Goal: Task Accomplishment & Management: Use online tool/utility

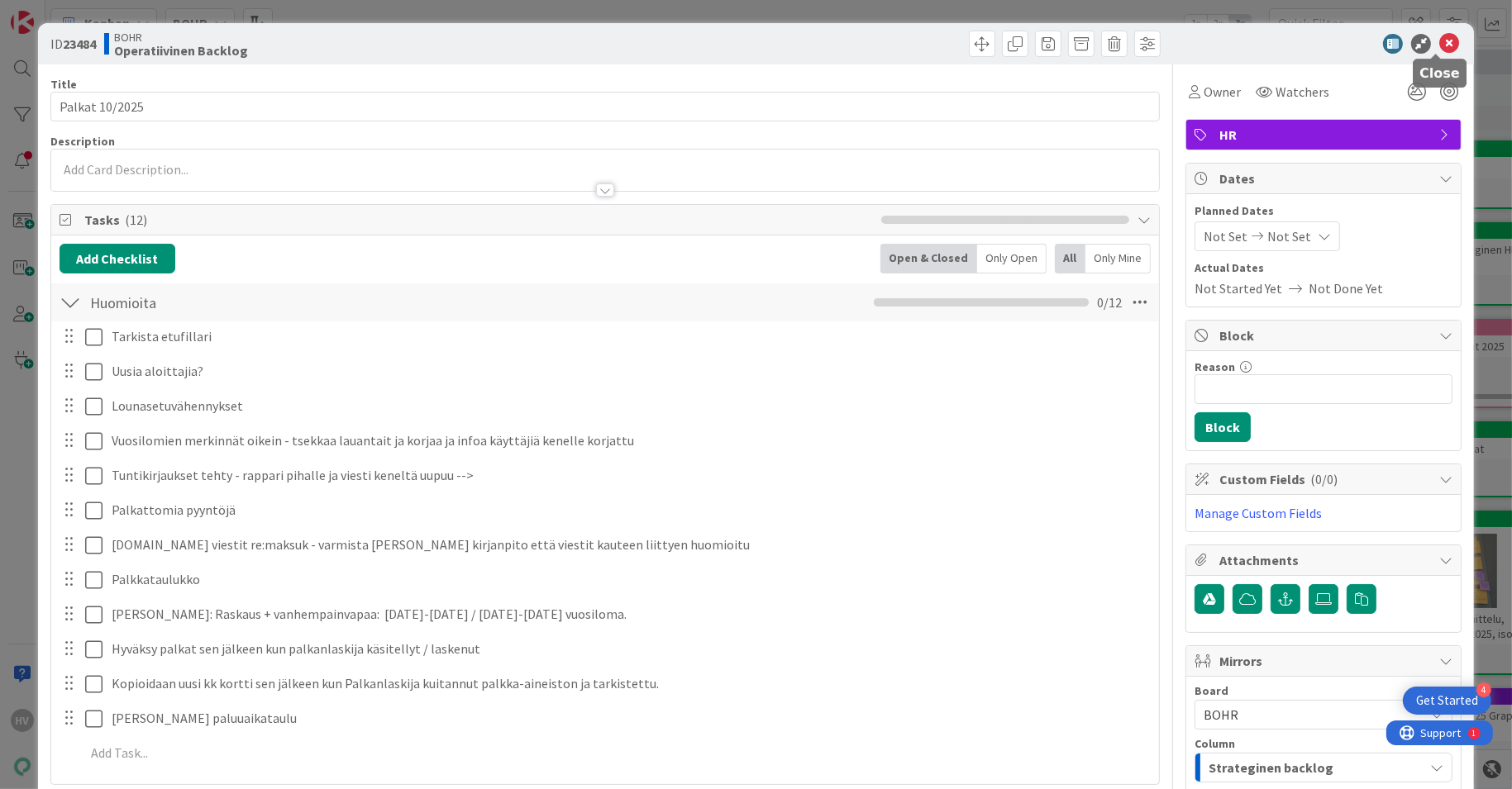
click at [1439, 45] on icon at bounding box center [1449, 44] width 20 height 20
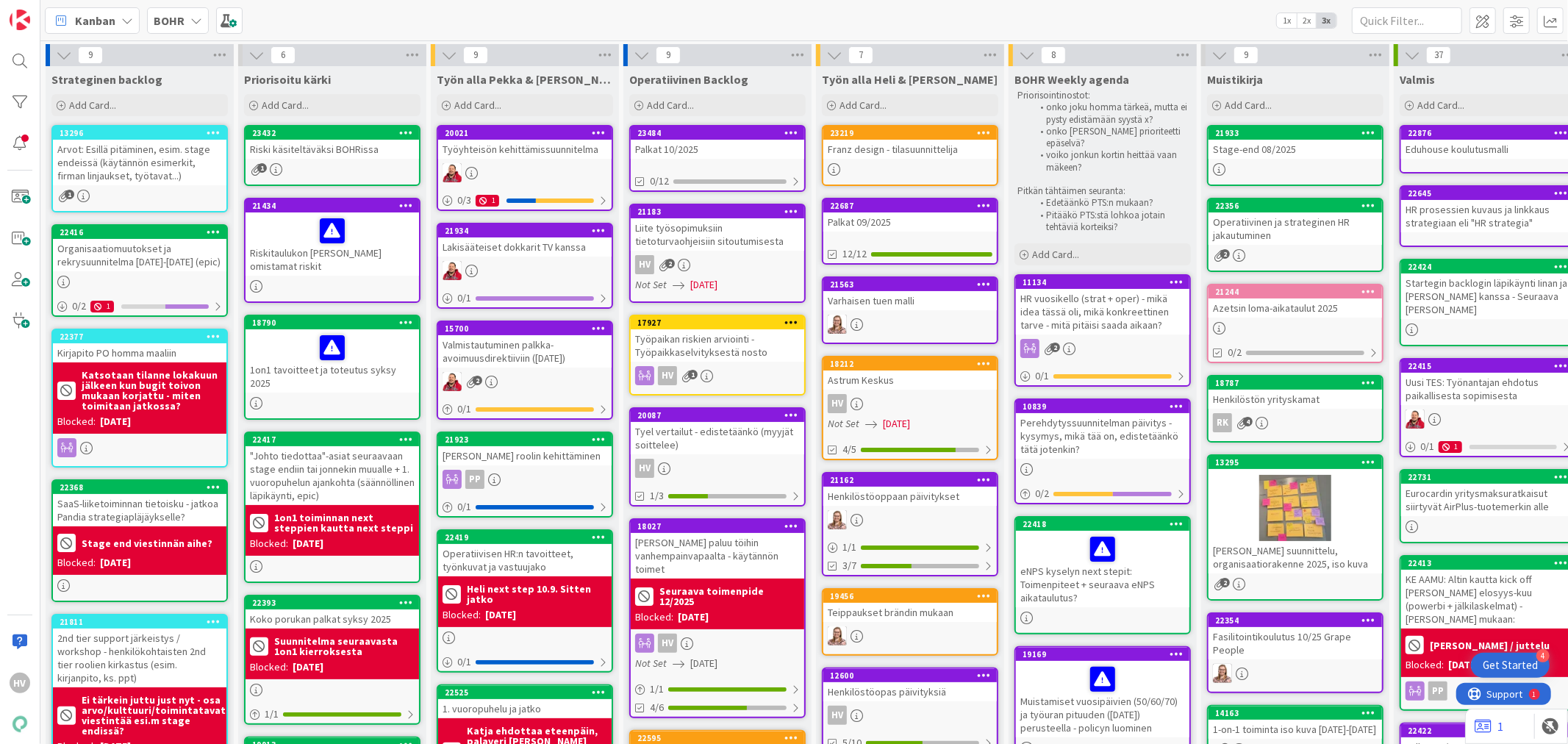
click at [743, 430] on div "Tyel vertailut - edistetäänkö (myyjät soittelee)" at bounding box center [717, 438] width 173 height 32
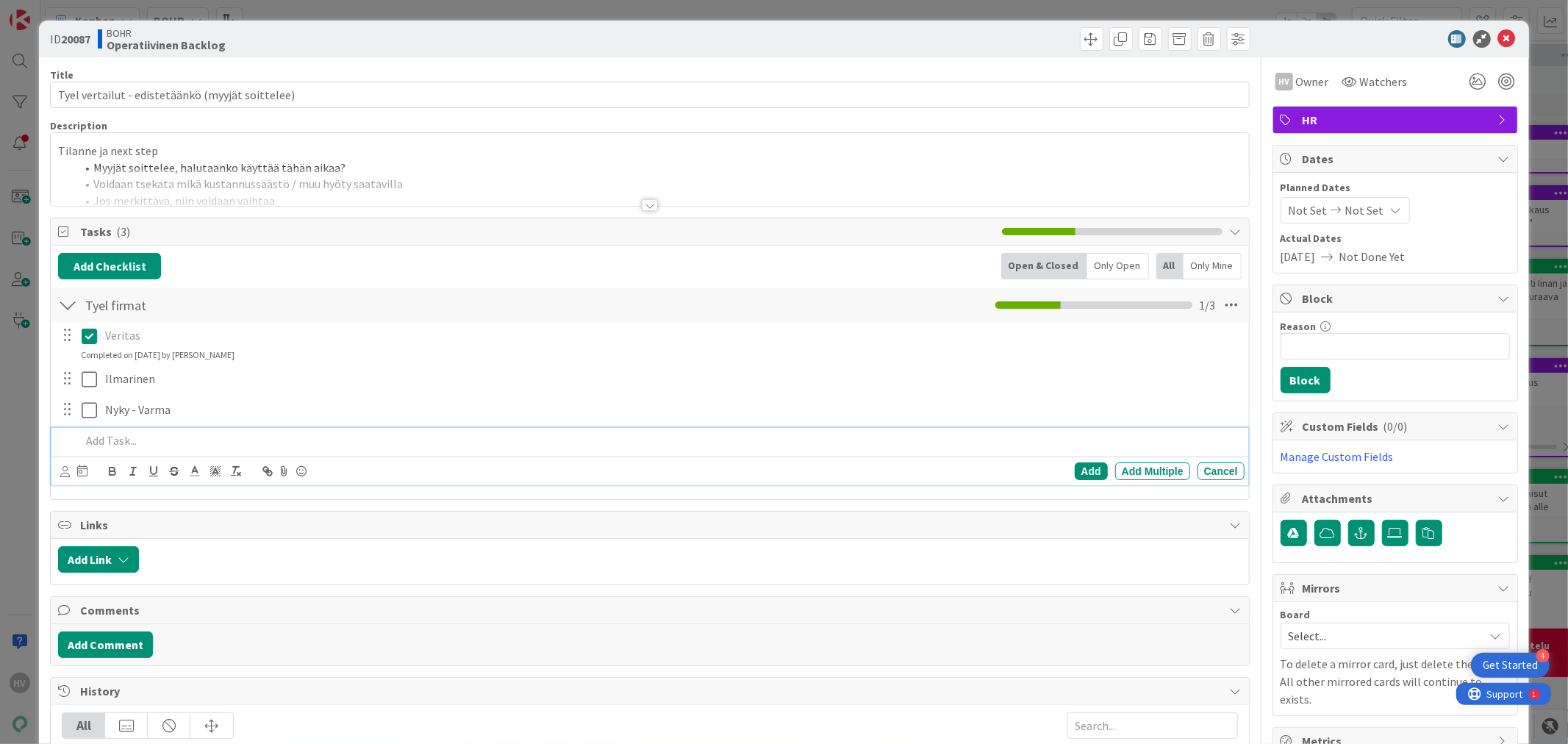
click at [140, 437] on p at bounding box center [659, 441] width 1157 height 17
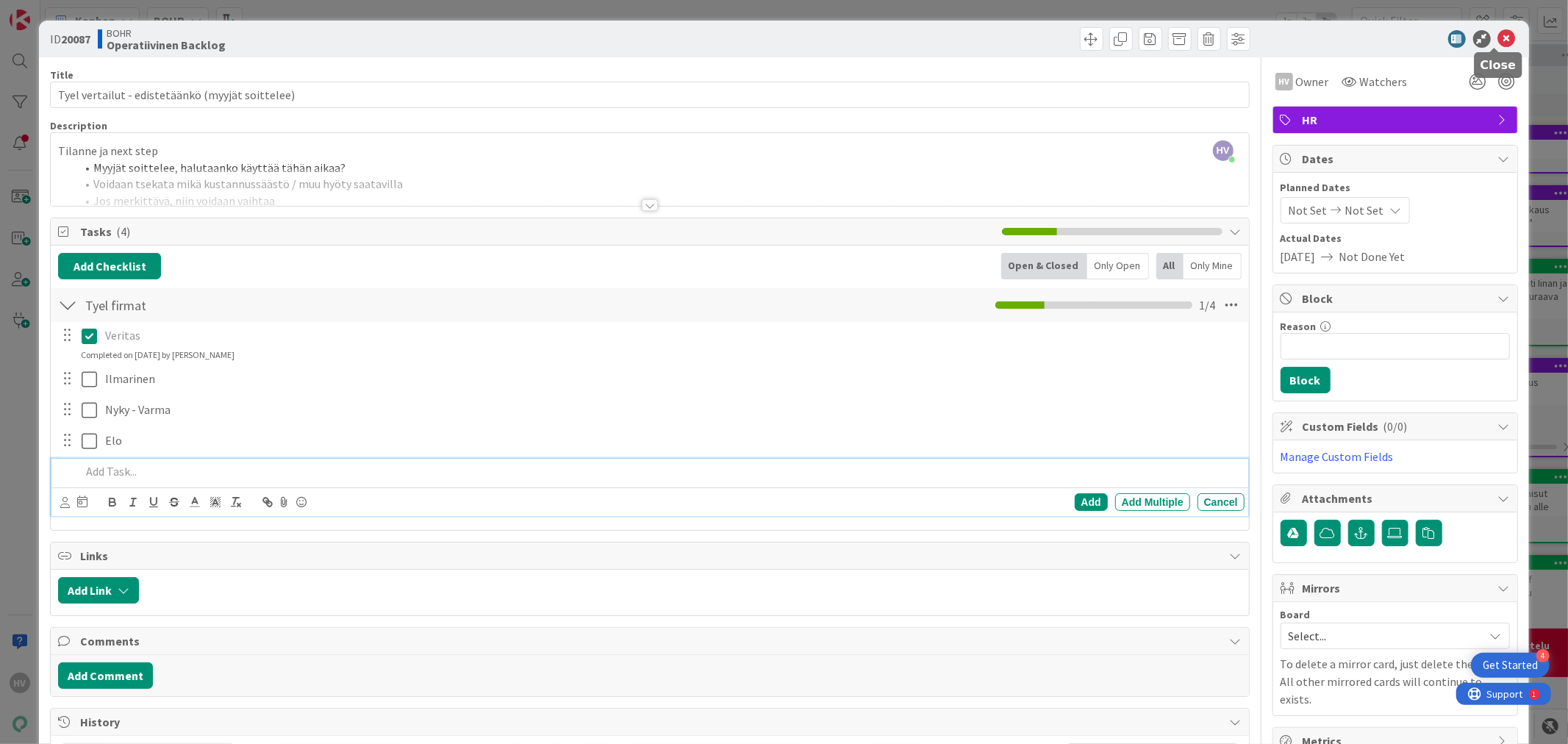
click at [1344, 40] on icon at bounding box center [1506, 39] width 18 height 18
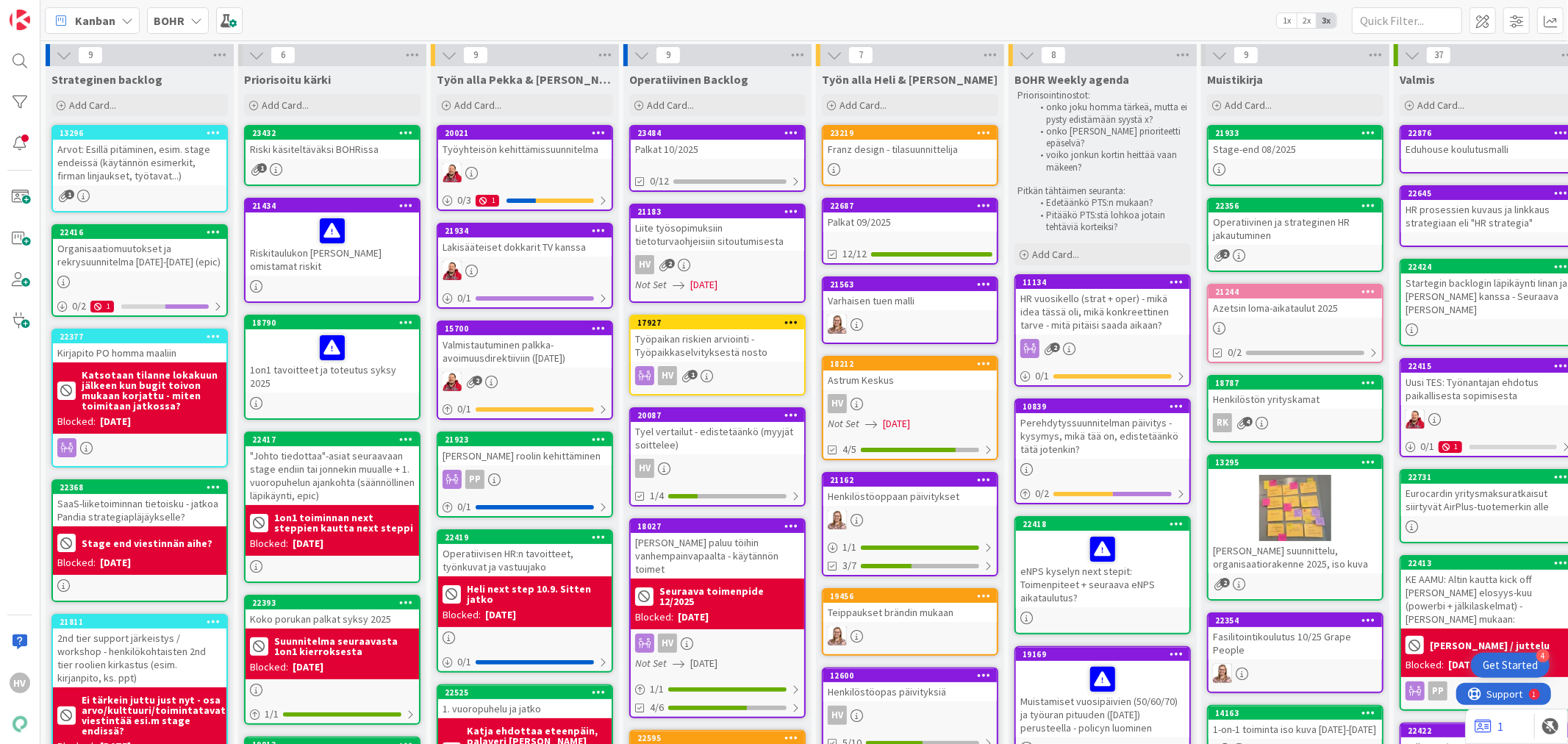
click at [724, 339] on div "Työpaikan riskien arviointi - Työpaikkaselvityksestä nosto" at bounding box center [717, 346] width 173 height 32
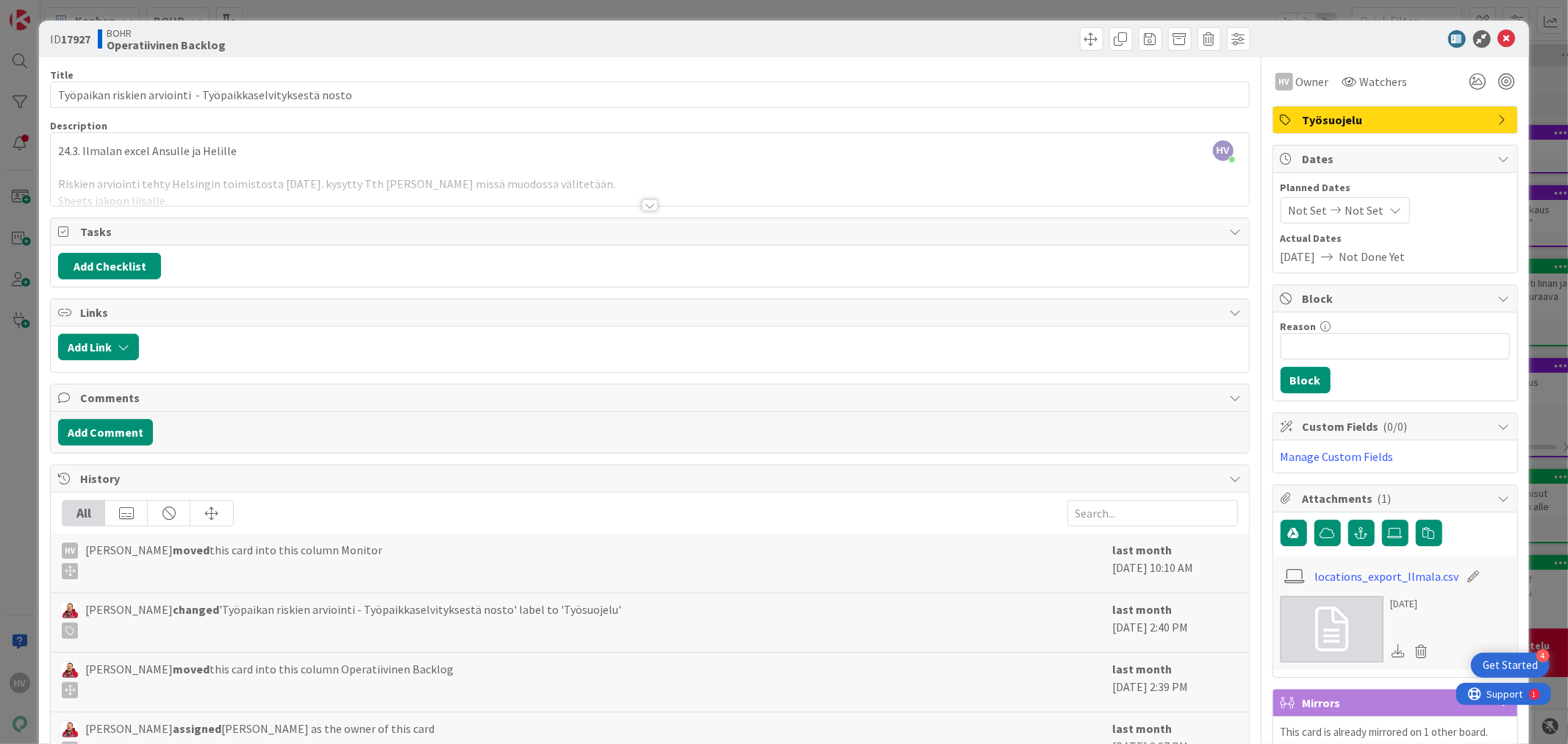
click at [644, 207] on div at bounding box center [649, 205] width 16 height 11
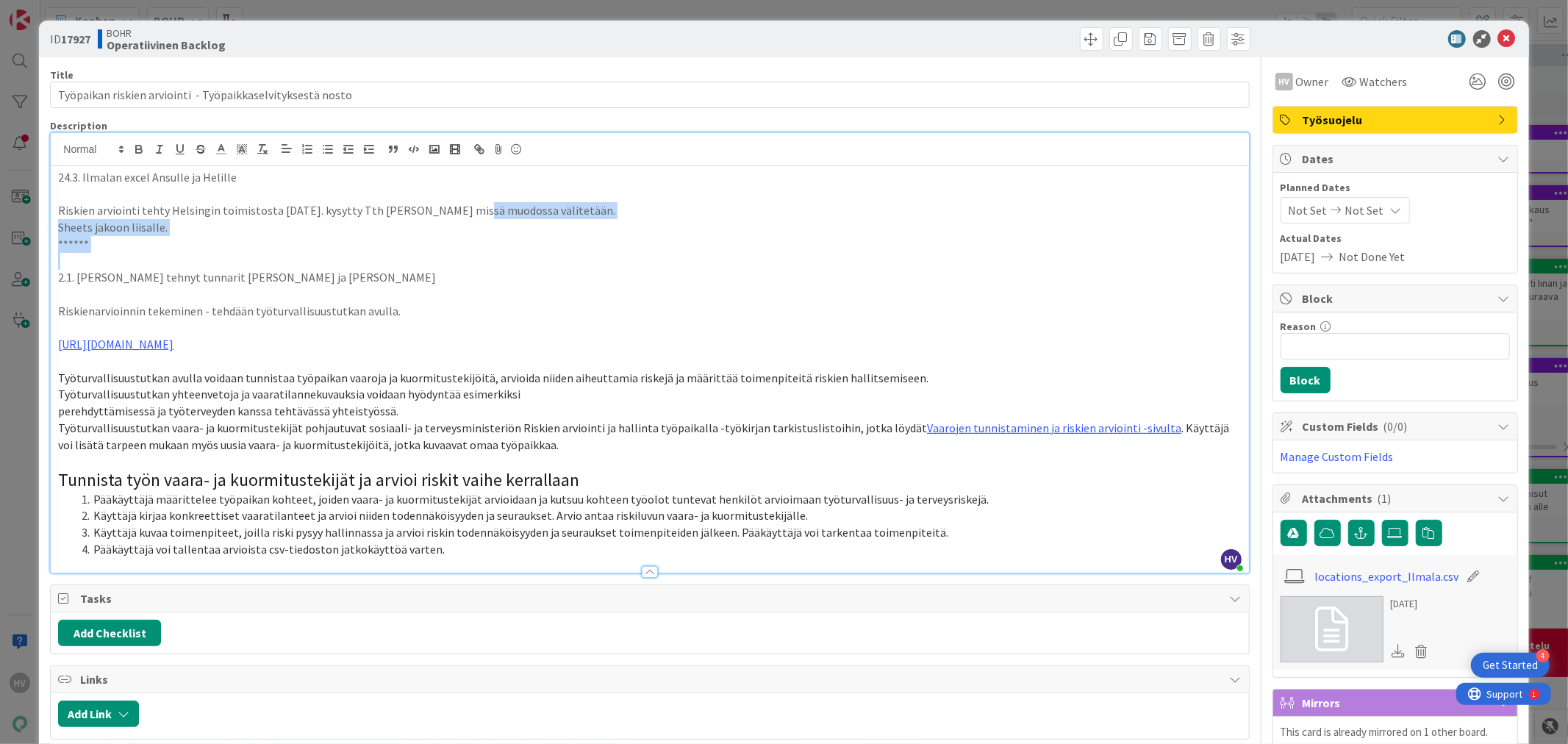
drag, startPoint x: 481, startPoint y: 210, endPoint x: 554, endPoint y: 258, distance: 87.4
click at [554, 258] on div "24.3. Ilmalan excel Ansulle ja Helille Riskien arviointi tehty Helsingin toimis…" at bounding box center [649, 369] width 1197 height 407
click at [554, 258] on p at bounding box center [649, 262] width 1183 height 17
click at [1344, 33] on icon at bounding box center [1506, 39] width 18 height 18
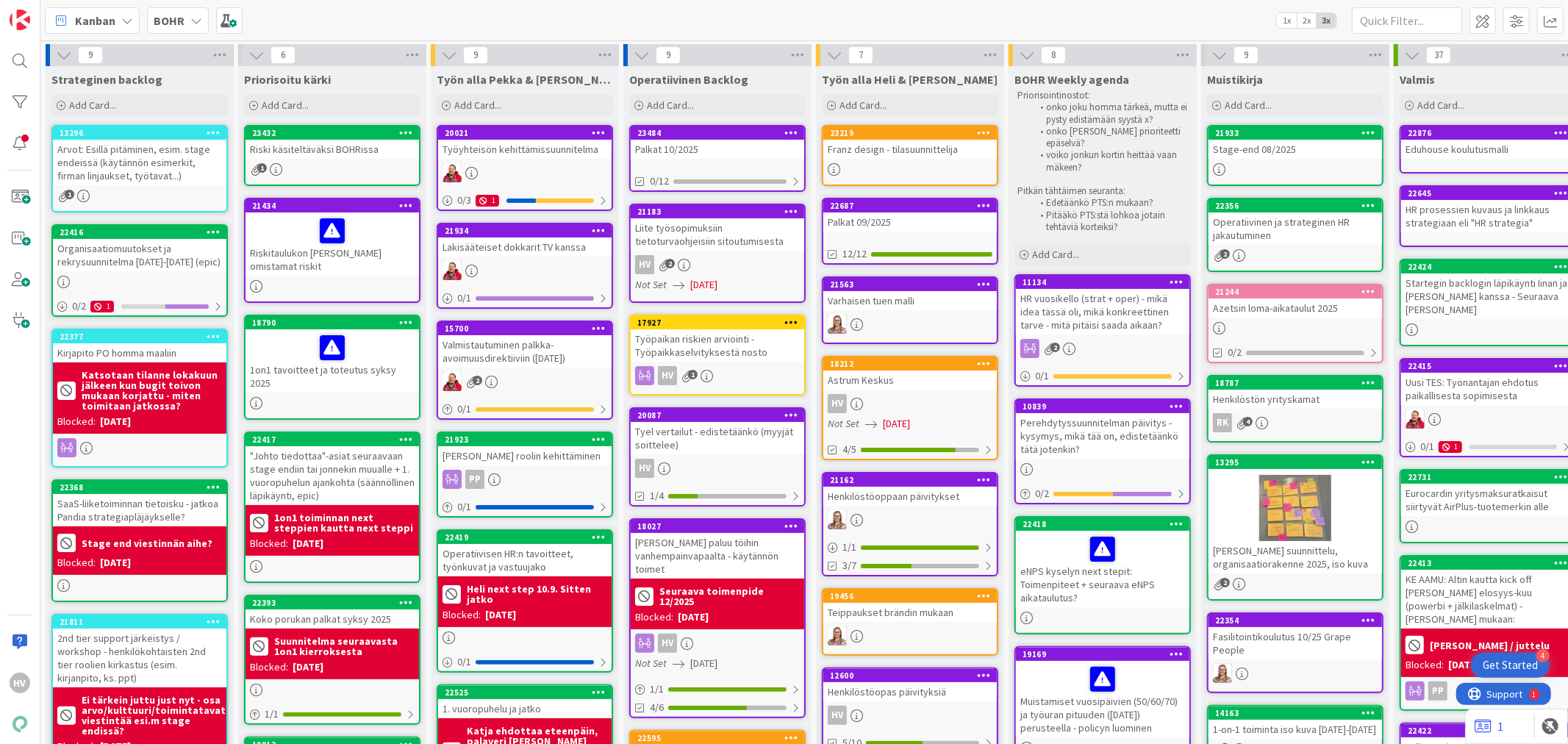
click at [707, 221] on div "Liite työsopimuksiin tietoturvaohjeisiin sitoutumisesta" at bounding box center [717, 234] width 173 height 32
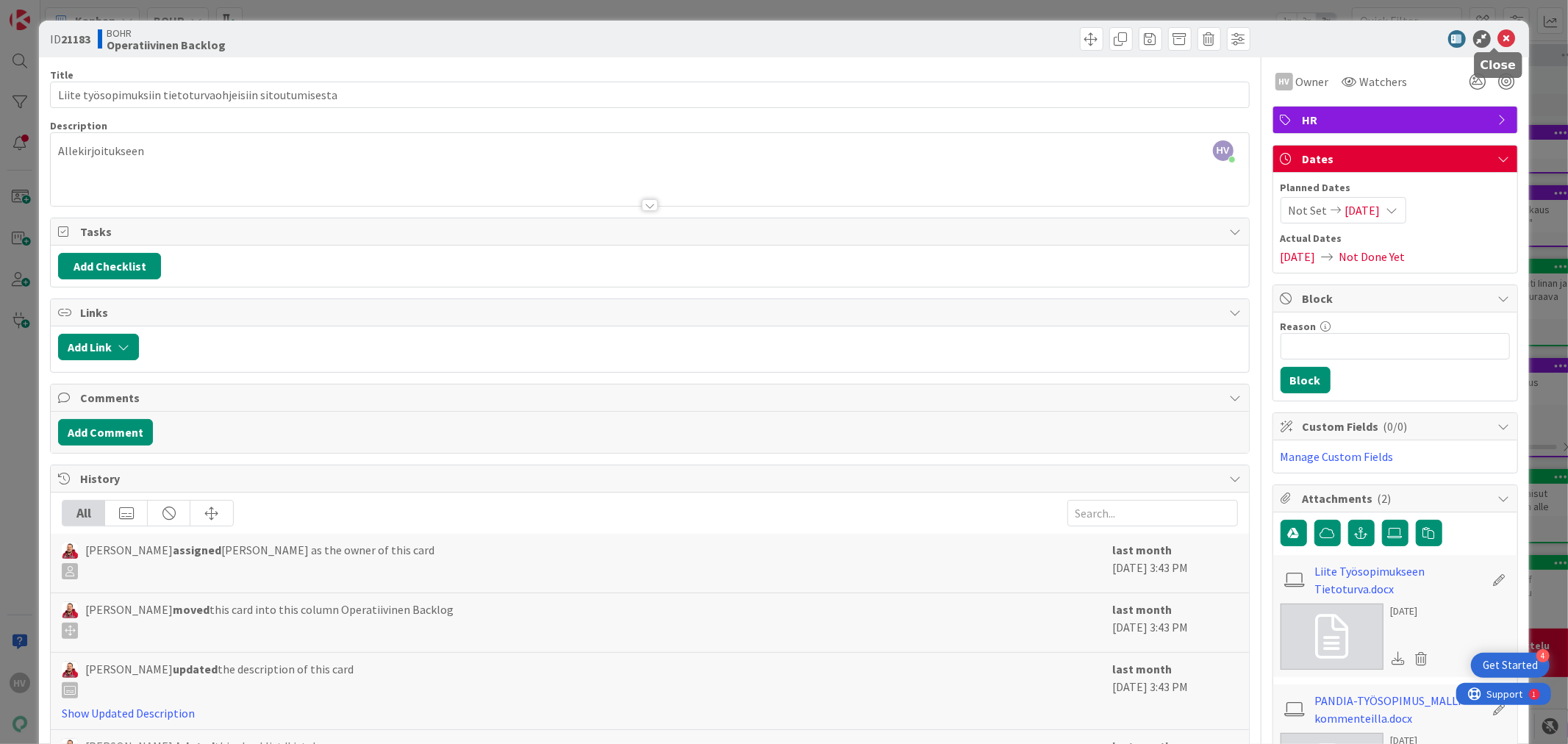
click at [1344, 39] on icon at bounding box center [1506, 39] width 18 height 18
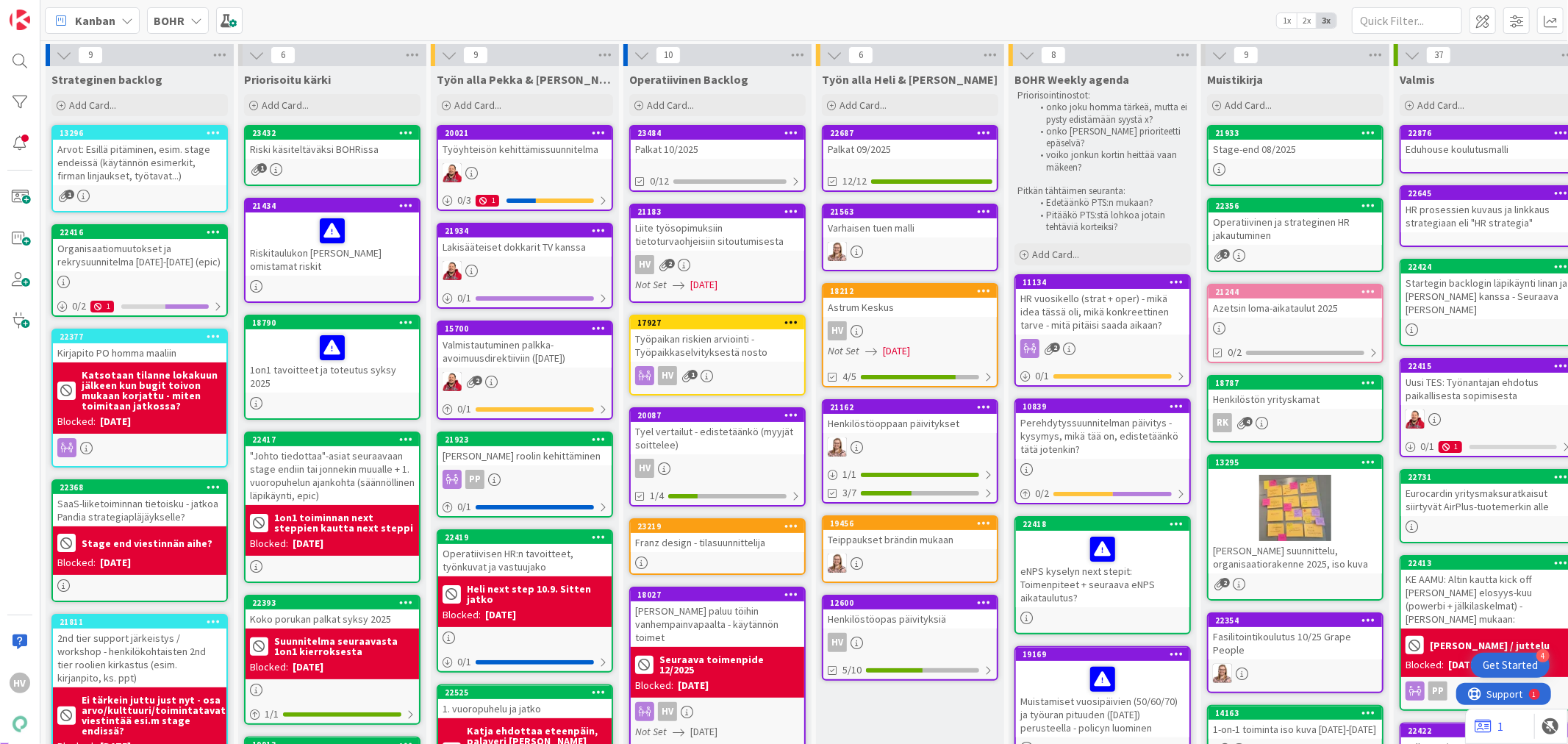
click at [926, 134] on div "22687" at bounding box center [913, 133] width 167 height 10
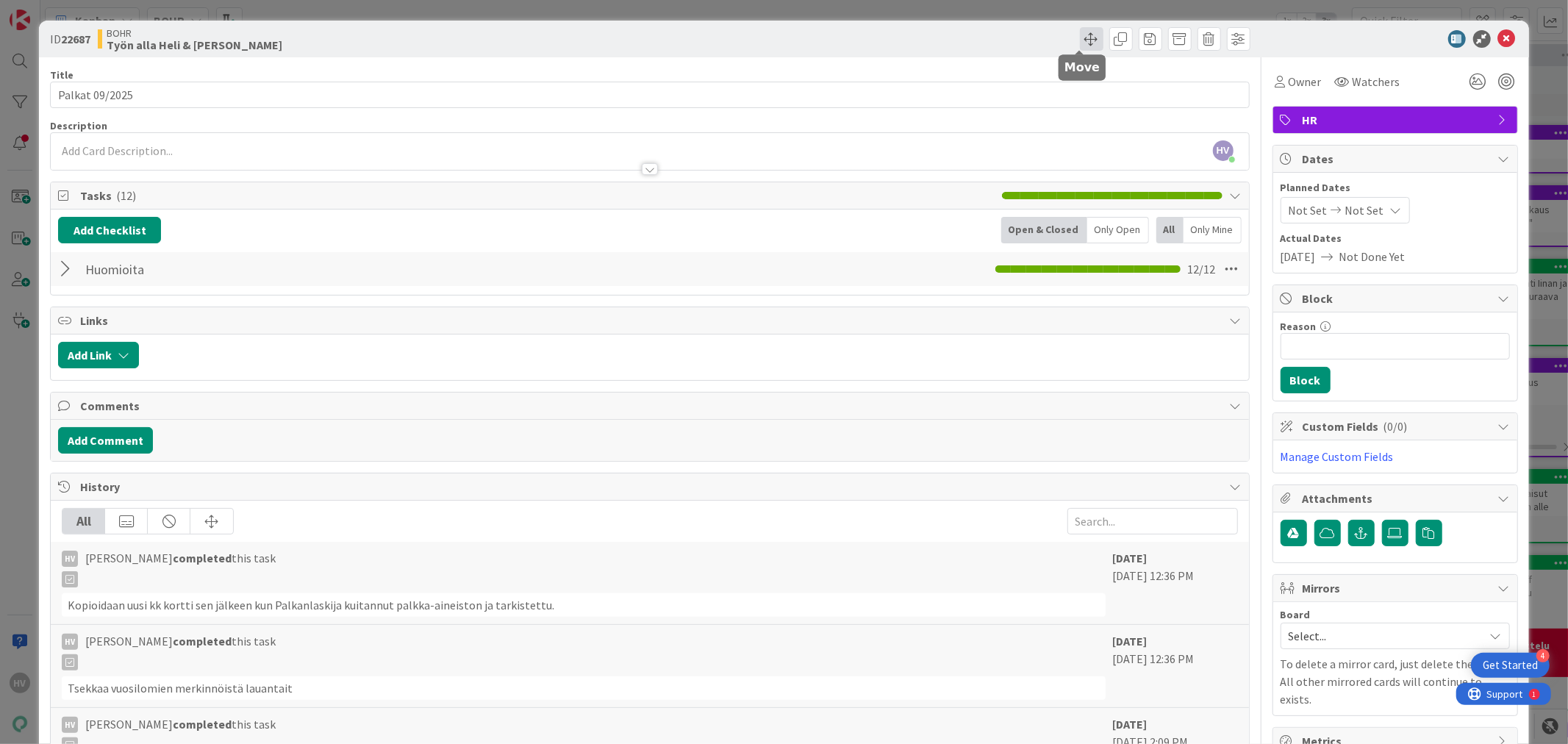
click at [1080, 40] on span at bounding box center [1091, 39] width 24 height 24
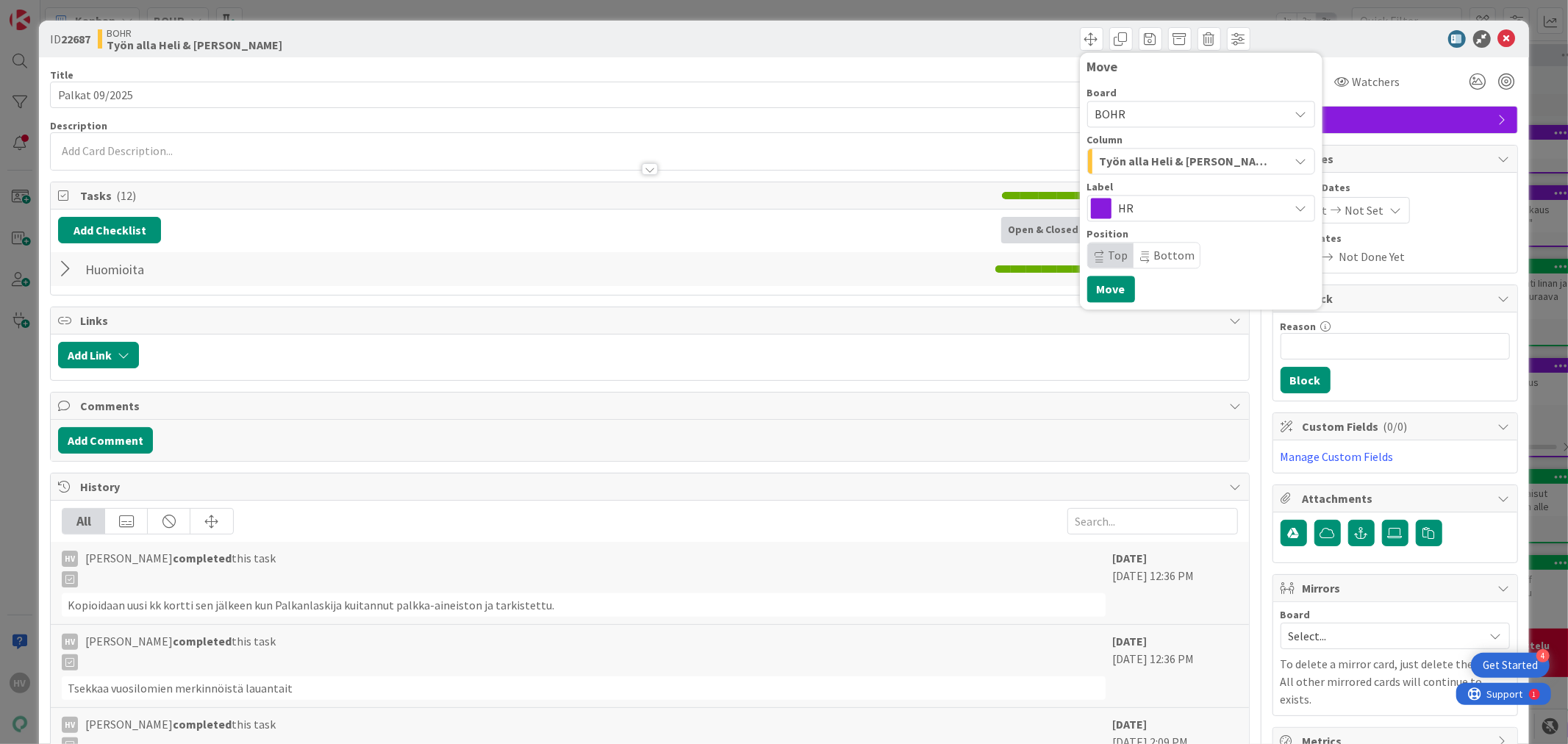
click at [1133, 210] on span "HR" at bounding box center [1200, 208] width 163 height 21
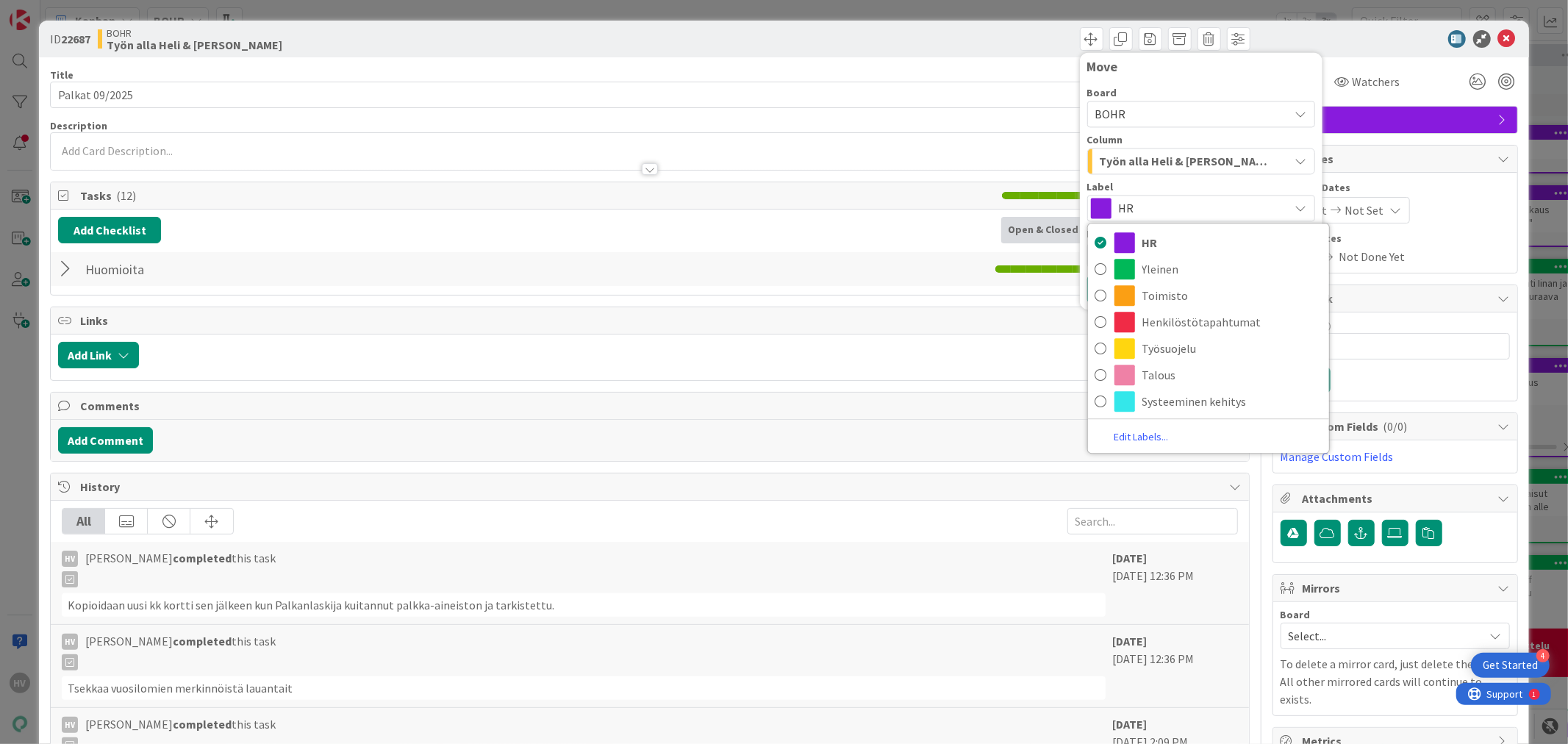
click at [1133, 210] on span "HR" at bounding box center [1200, 208] width 163 height 21
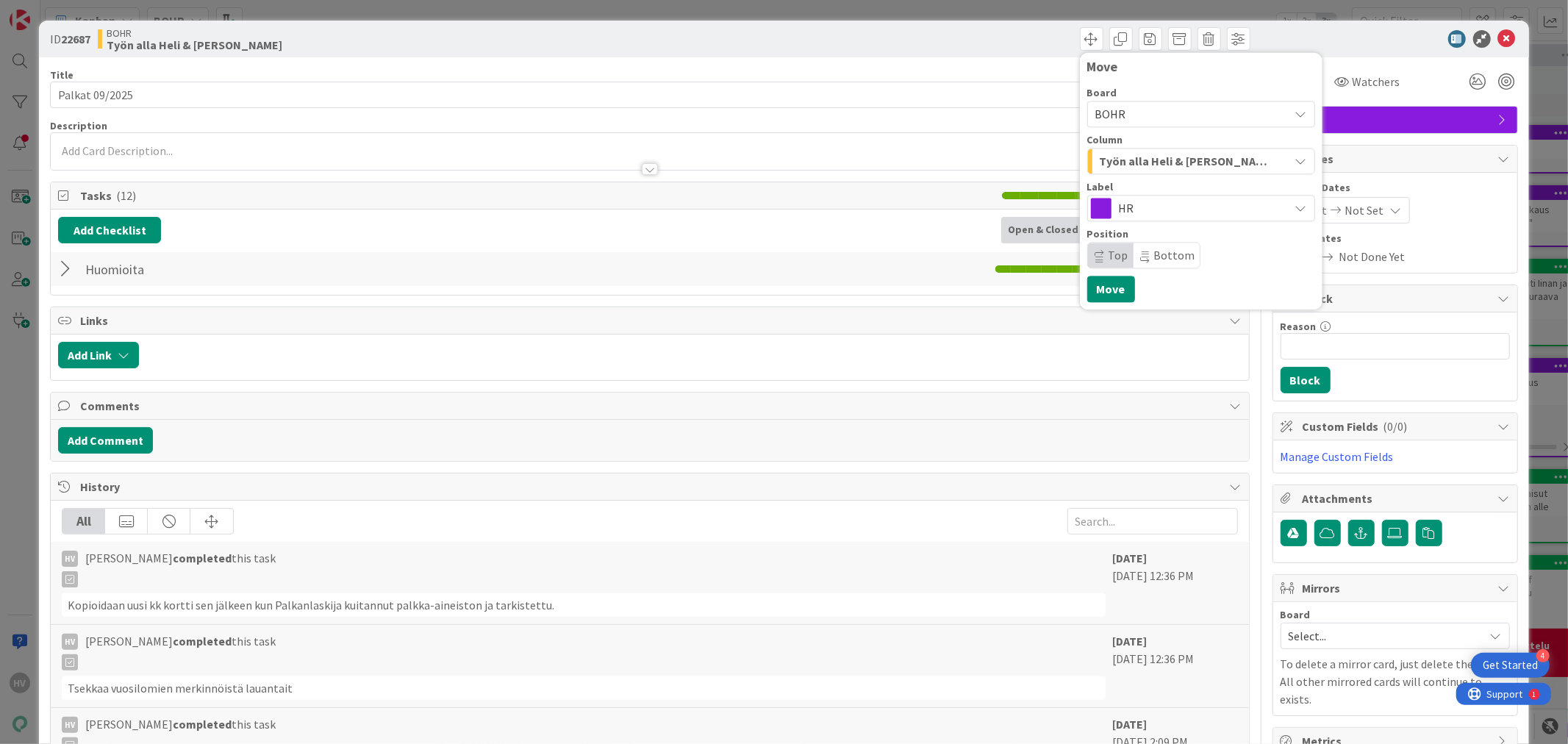
click at [1149, 163] on span "Työn alla Heli & [PERSON_NAME]" at bounding box center [1184, 161] width 169 height 19
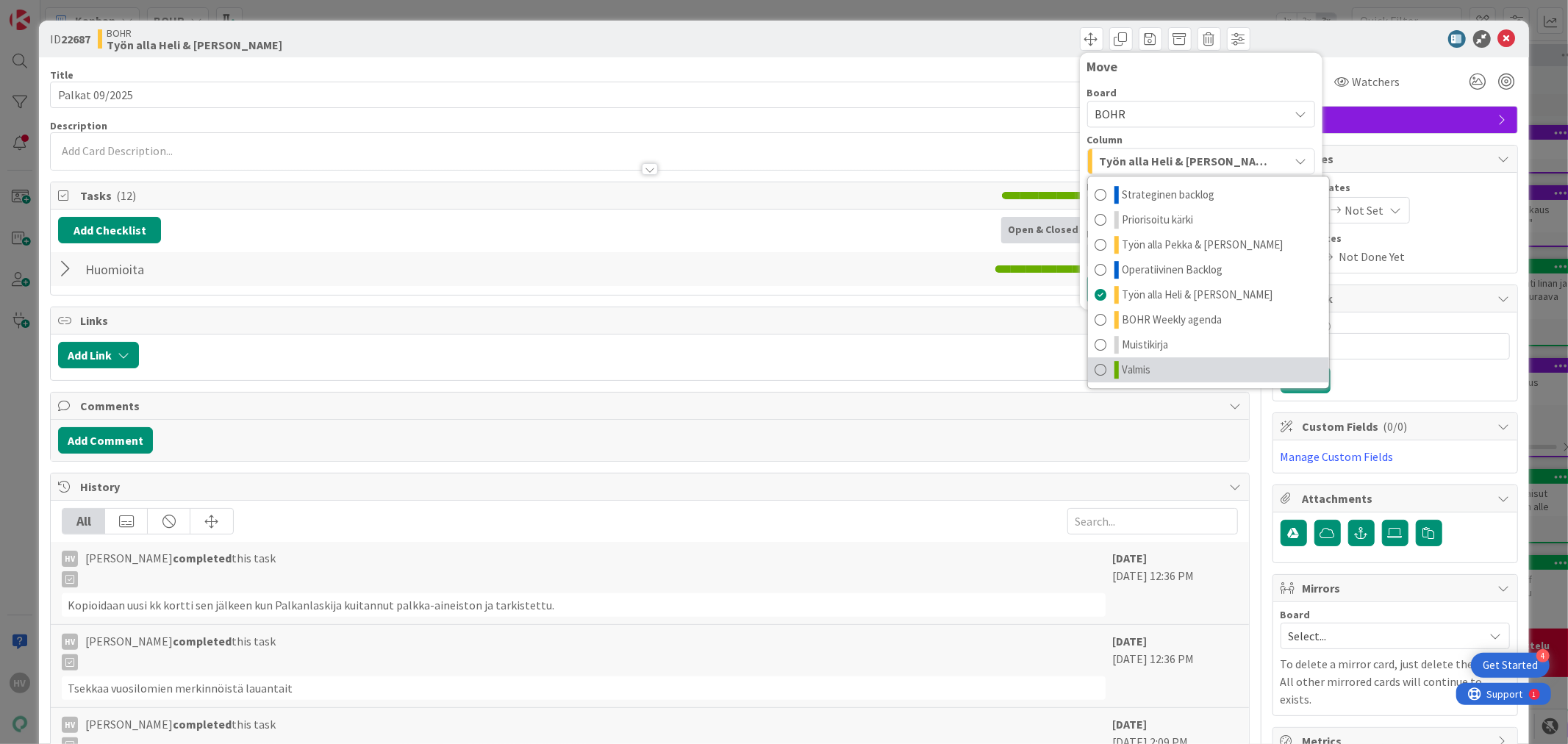
click at [1136, 362] on span "Valmis" at bounding box center [1137, 369] width 29 height 18
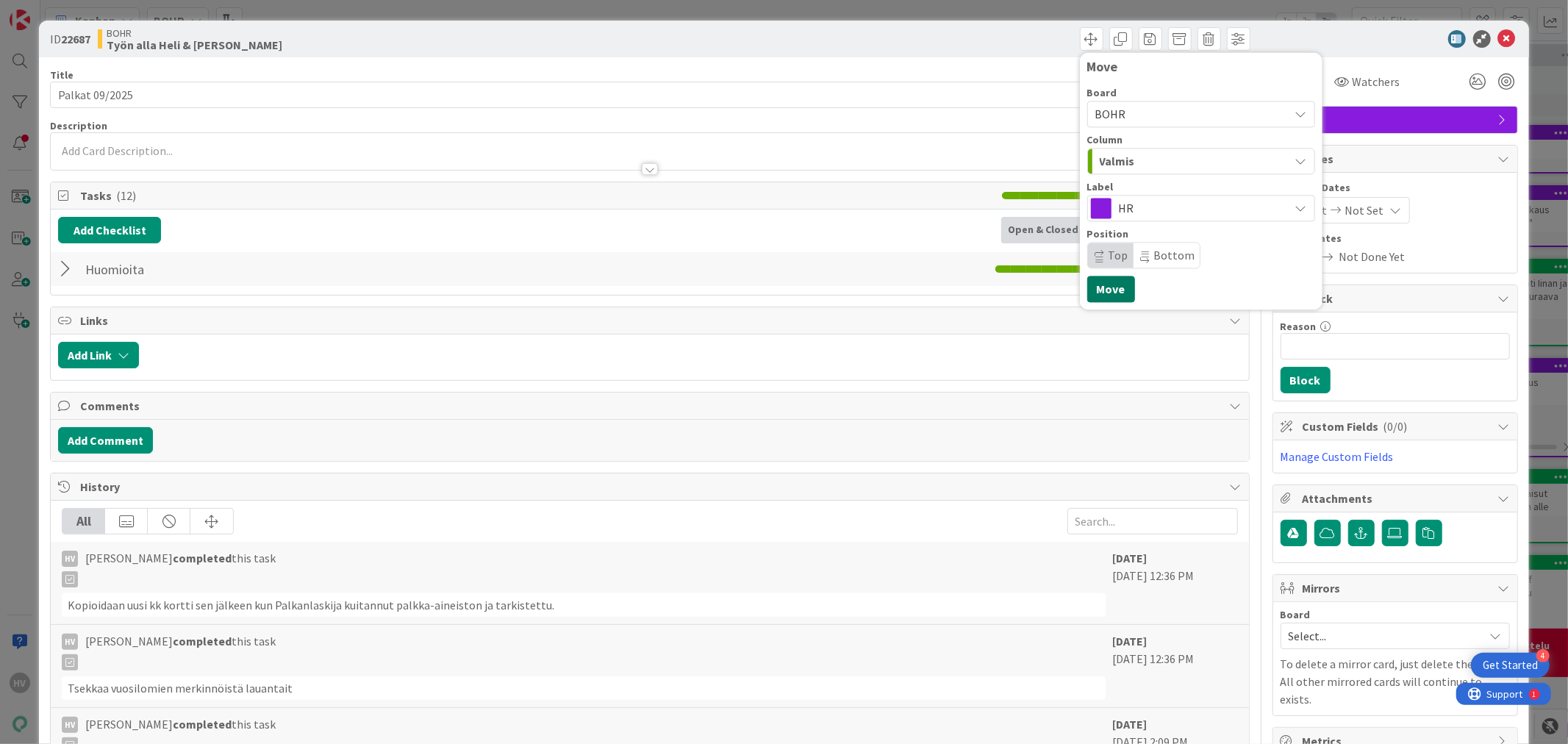
click at [1108, 285] on button "Move" at bounding box center [1110, 288] width 48 height 27
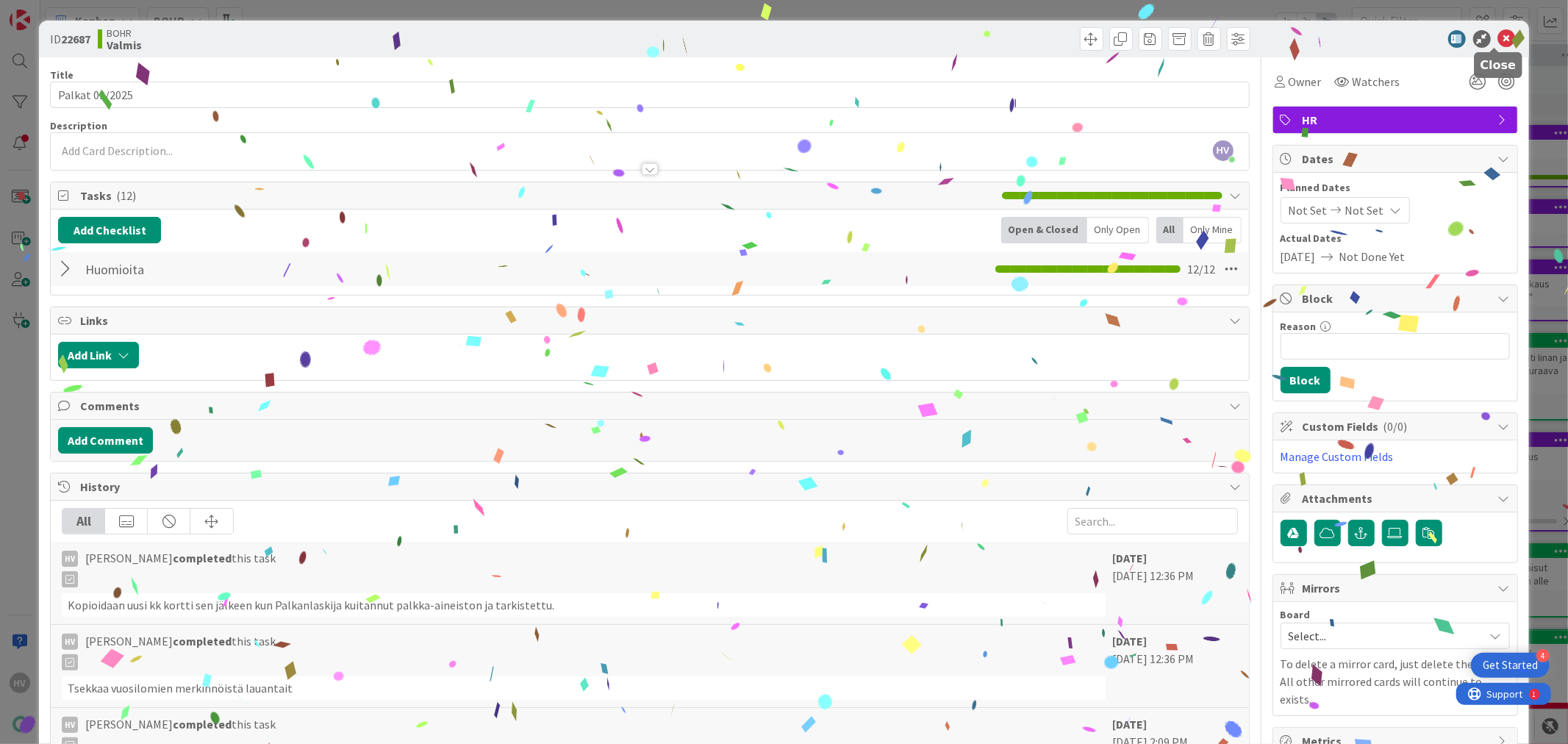
click at [1344, 31] on icon at bounding box center [1506, 39] width 18 height 18
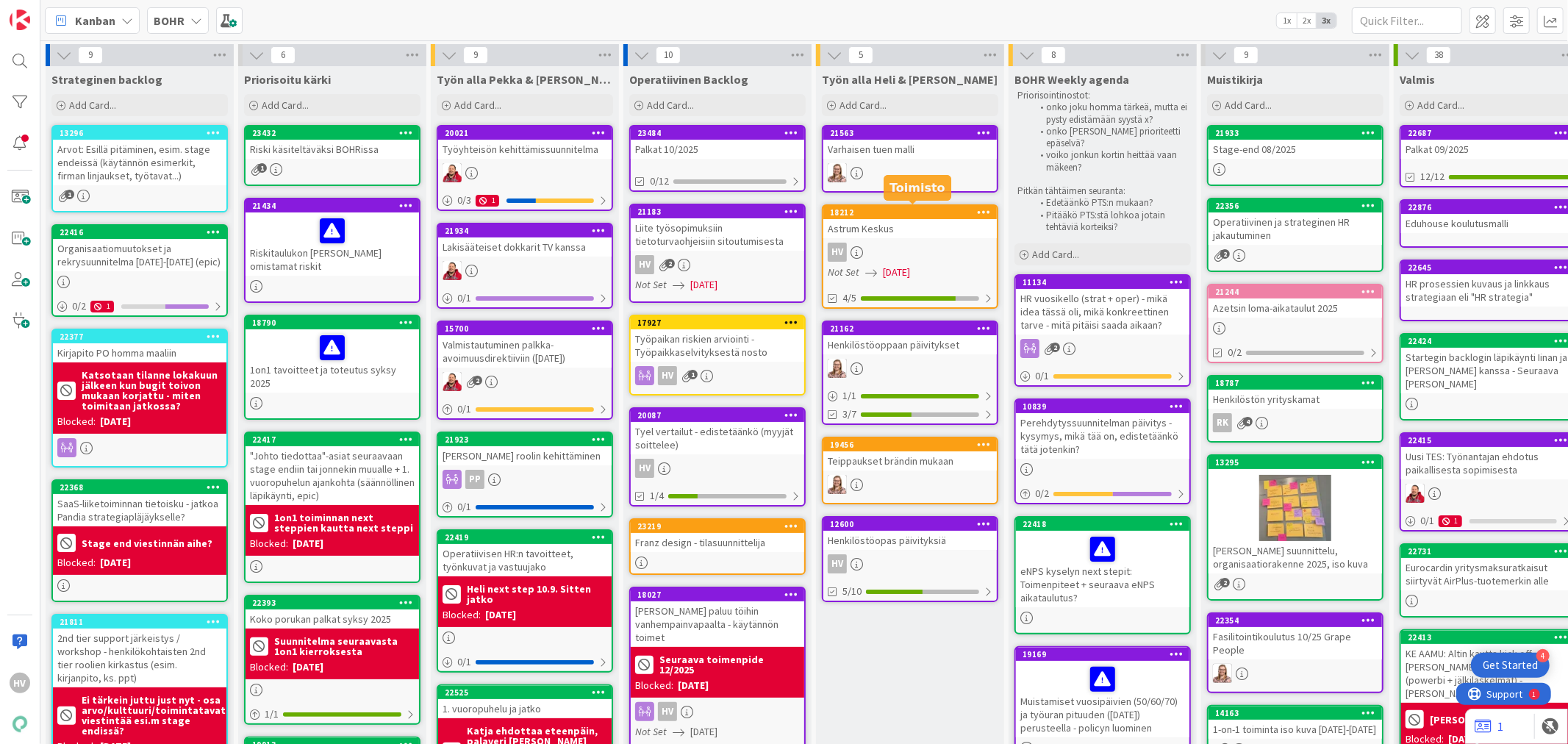
click at [897, 212] on div "18212" at bounding box center [913, 212] width 167 height 10
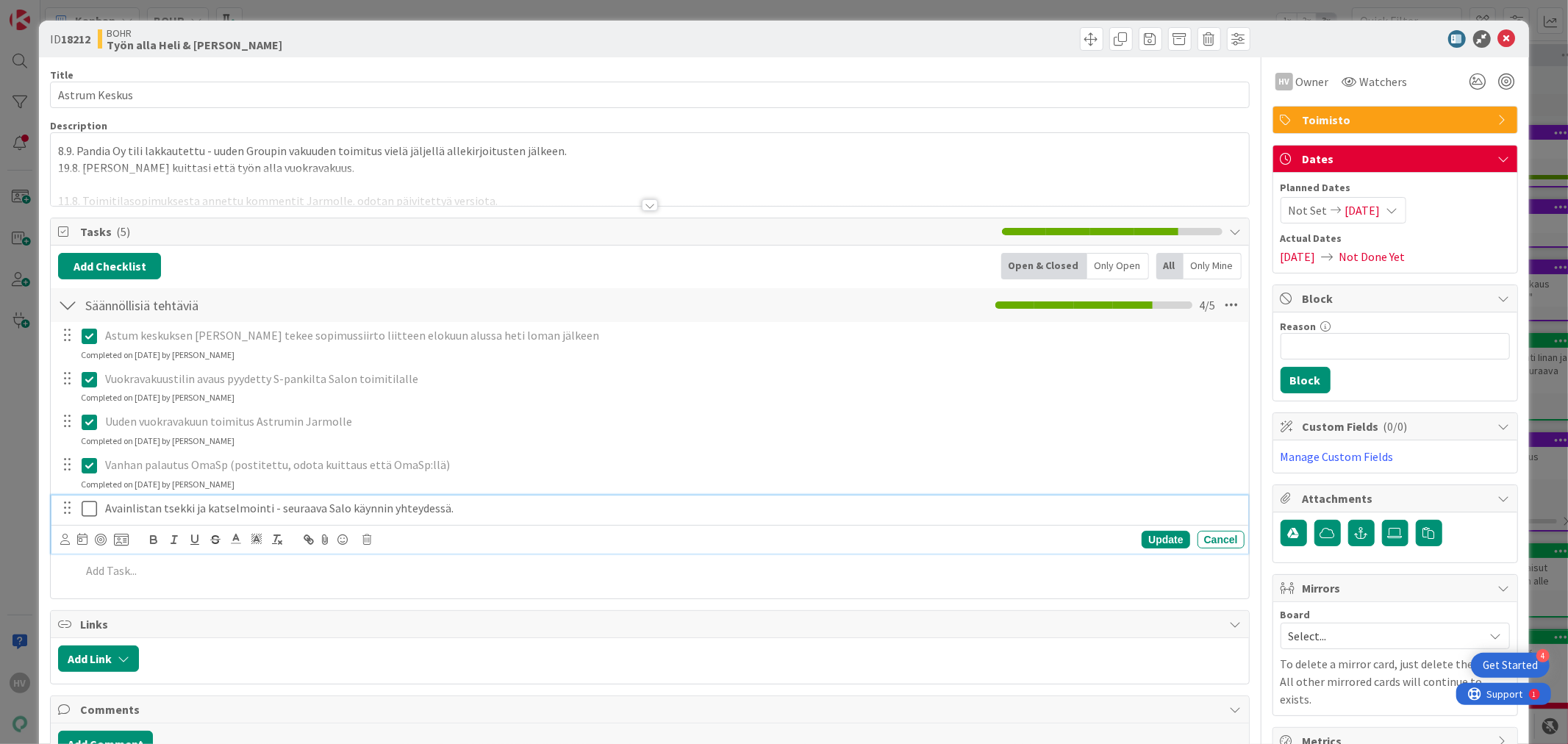
click at [457, 510] on p "Avainlistan tsekki ja katselmointi - seuraava Salo käynnin yhteydessä." at bounding box center [672, 508] width 1133 height 17
click at [1319, 341] on input "Reason" at bounding box center [1395, 346] width 230 height 27
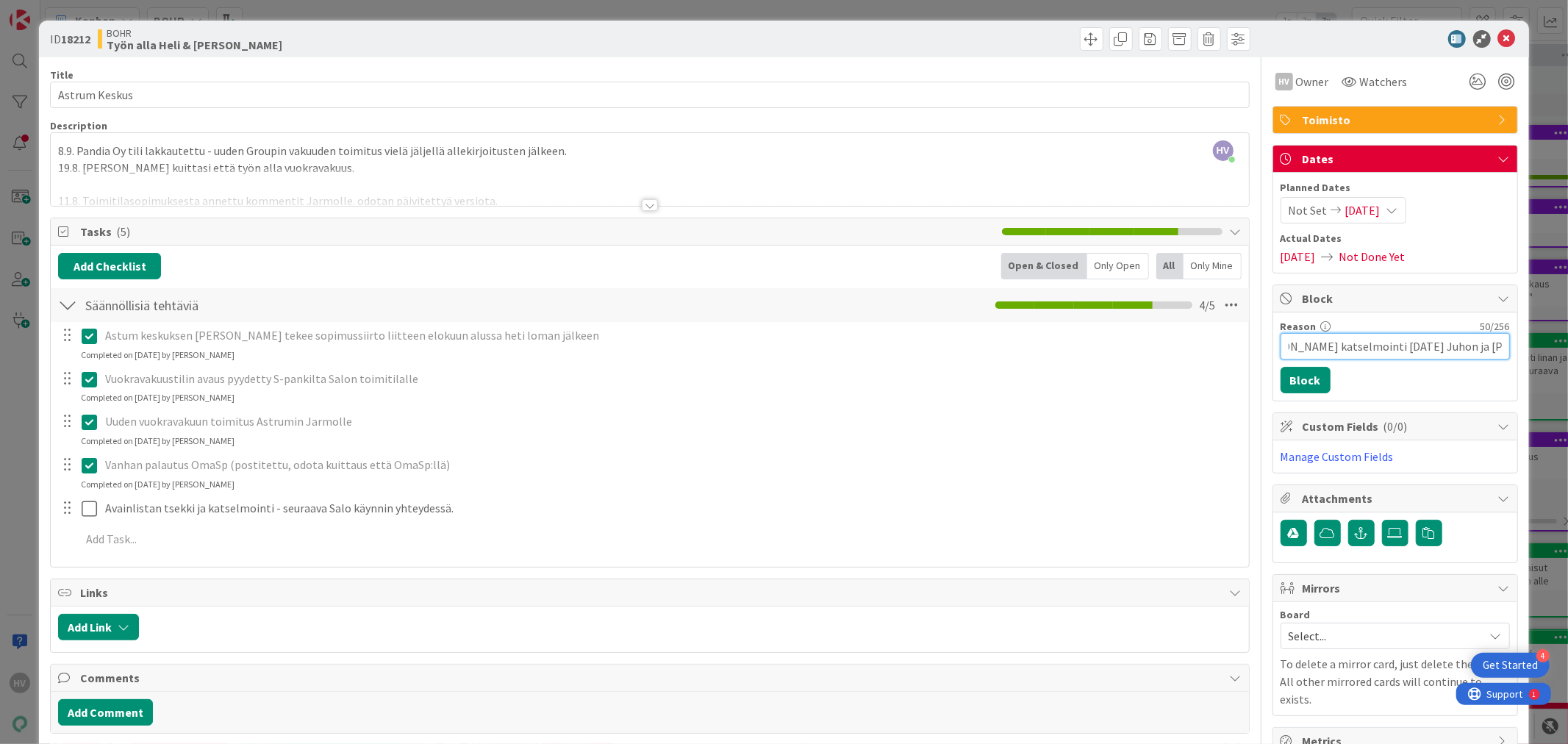
scroll to position [0, 48]
click at [1344, 347] on input "[PERSON_NAME] katselmointi [DATE] Juhon ja [PERSON_NAME] kanssa" at bounding box center [1395, 346] width 230 height 27
type input "[PERSON_NAME] katselmointi [DATE] Juhon ja [PERSON_NAME] kanssa"
click at [1344, 209] on icon at bounding box center [1392, 210] width 11 height 11
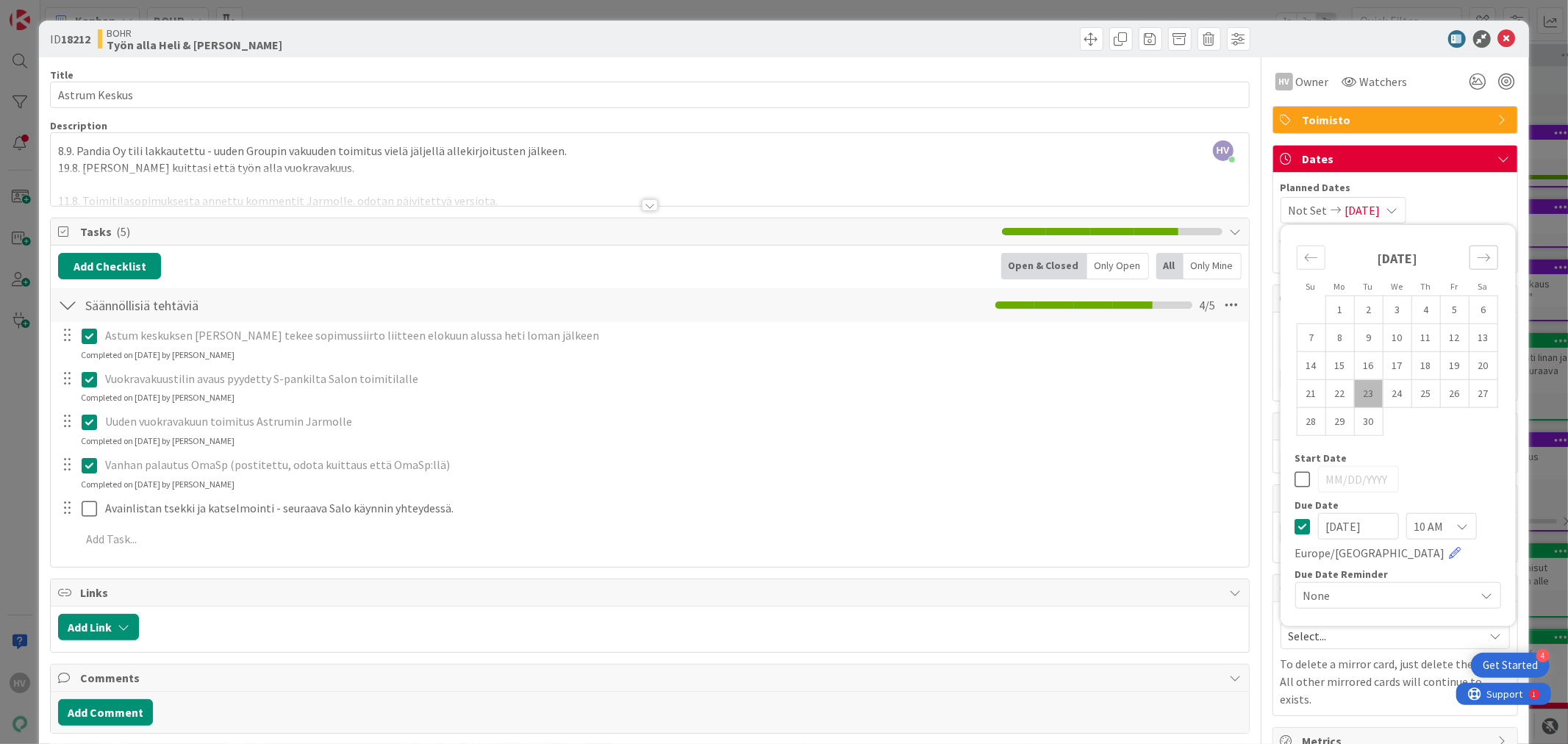
click at [1344, 259] on icon "Move forward to switch to the next month." at bounding box center [1483, 258] width 14 height 14
click at [1344, 340] on td "7" at bounding box center [1368, 337] width 29 height 28
type input "[DATE]"
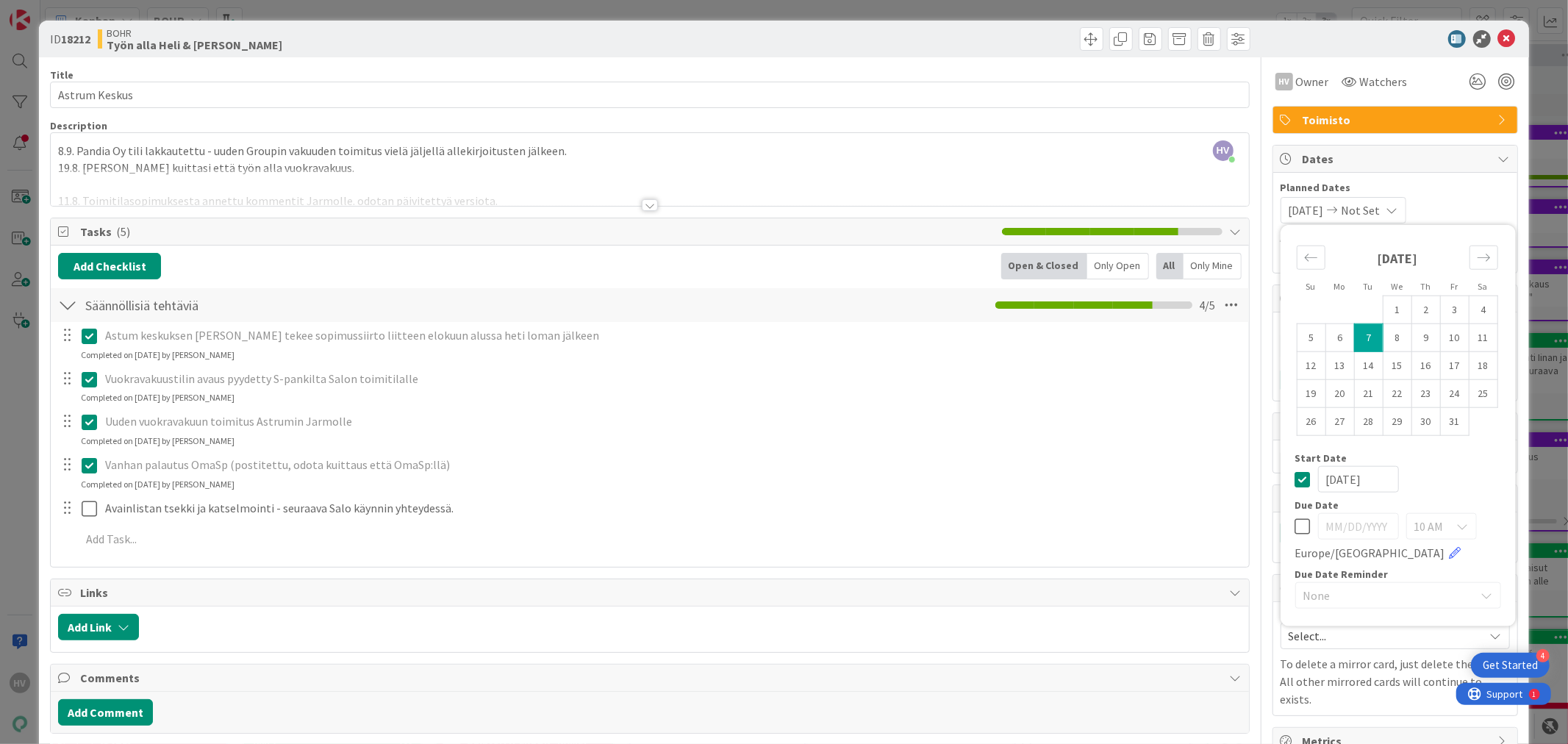
click at [1344, 555] on div "Su Mo Tu We Th Fr Sa [DATE] 1 2 3 4 5 6 7 8 9 10 11 12 13 14 15 16 17 18 19 20 …" at bounding box center [1397, 426] width 220 height 387
click at [1344, 187] on span "Planned Dates" at bounding box center [1395, 188] width 230 height 15
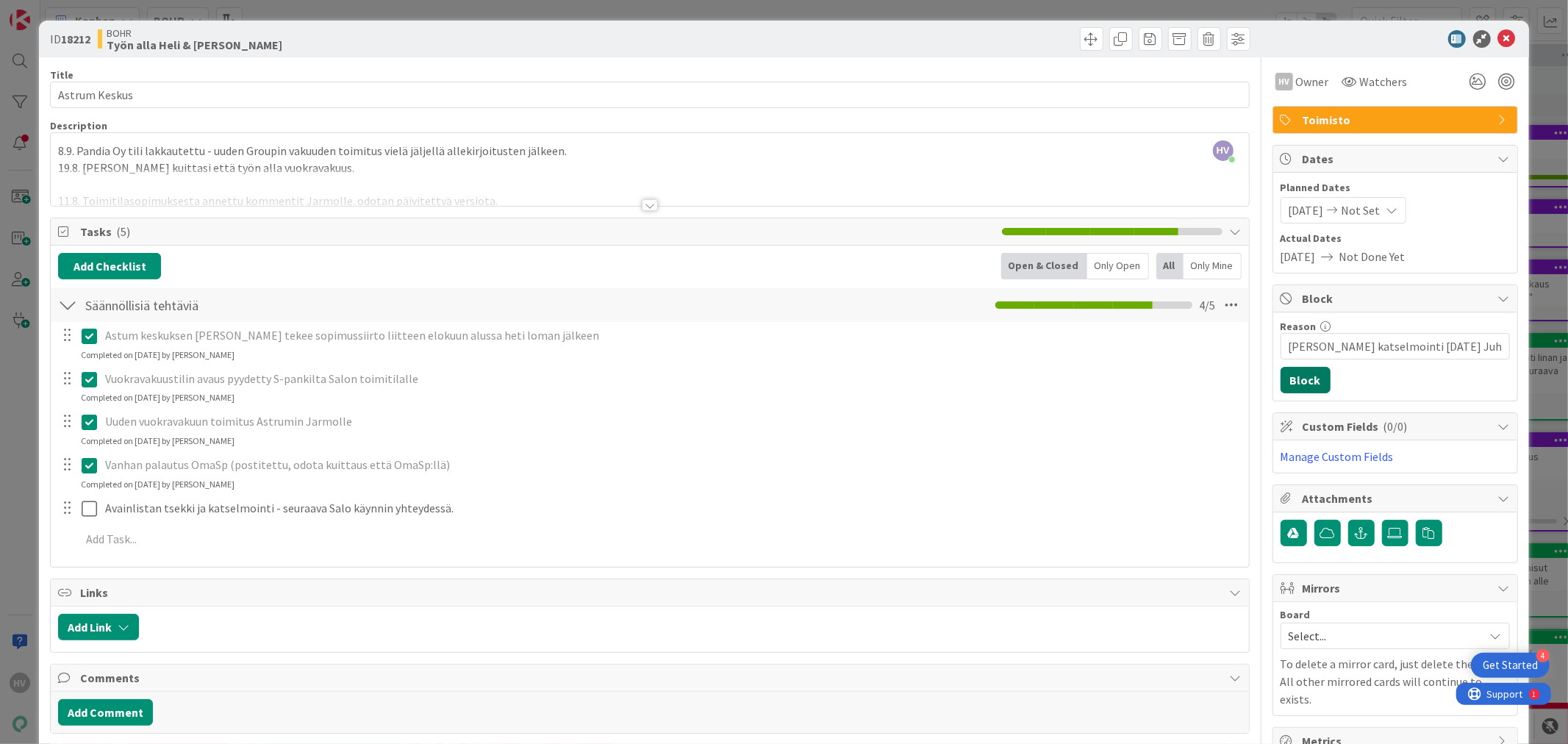
click at [1308, 380] on button "Block" at bounding box center [1306, 380] width 50 height 27
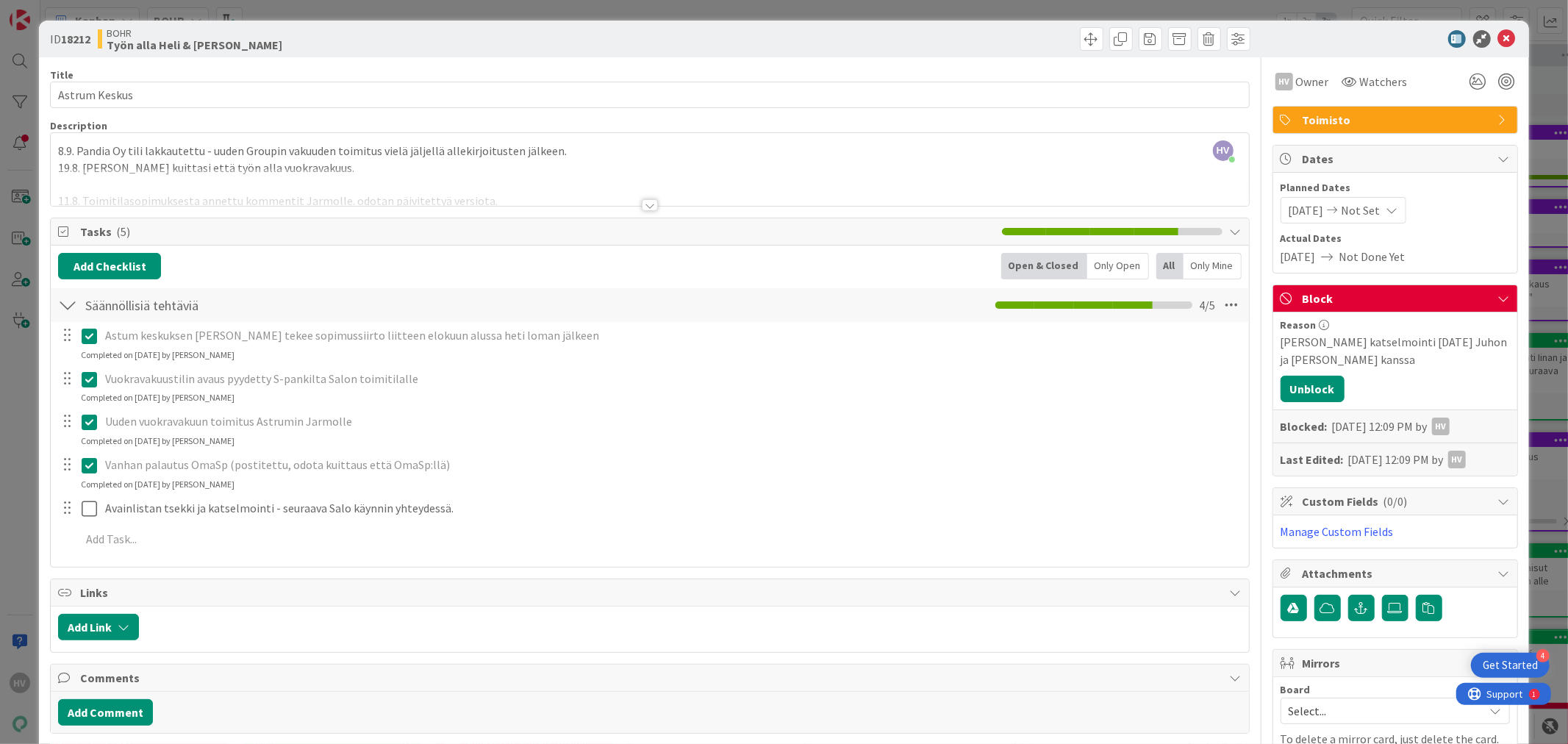
click at [1344, 428] on div "[DATE] 12:09 PM by HV" at bounding box center [1390, 426] width 117 height 18
click at [1344, 206] on div "[DATE] Not Set" at bounding box center [1343, 210] width 126 height 27
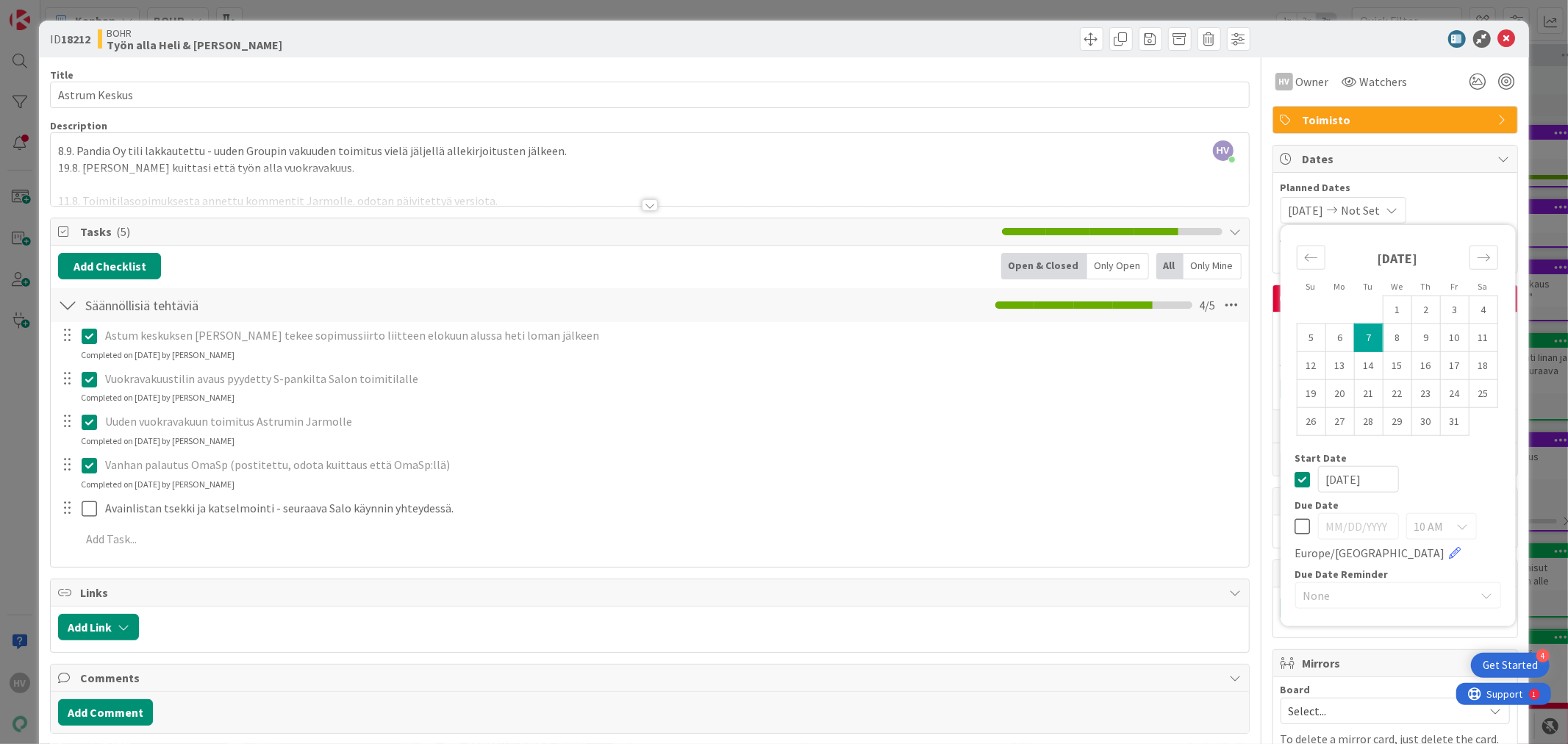
click at [1344, 339] on td "7" at bounding box center [1368, 337] width 29 height 28
type input "[DATE]"
click at [1344, 192] on span "Planned Dates" at bounding box center [1395, 188] width 230 height 15
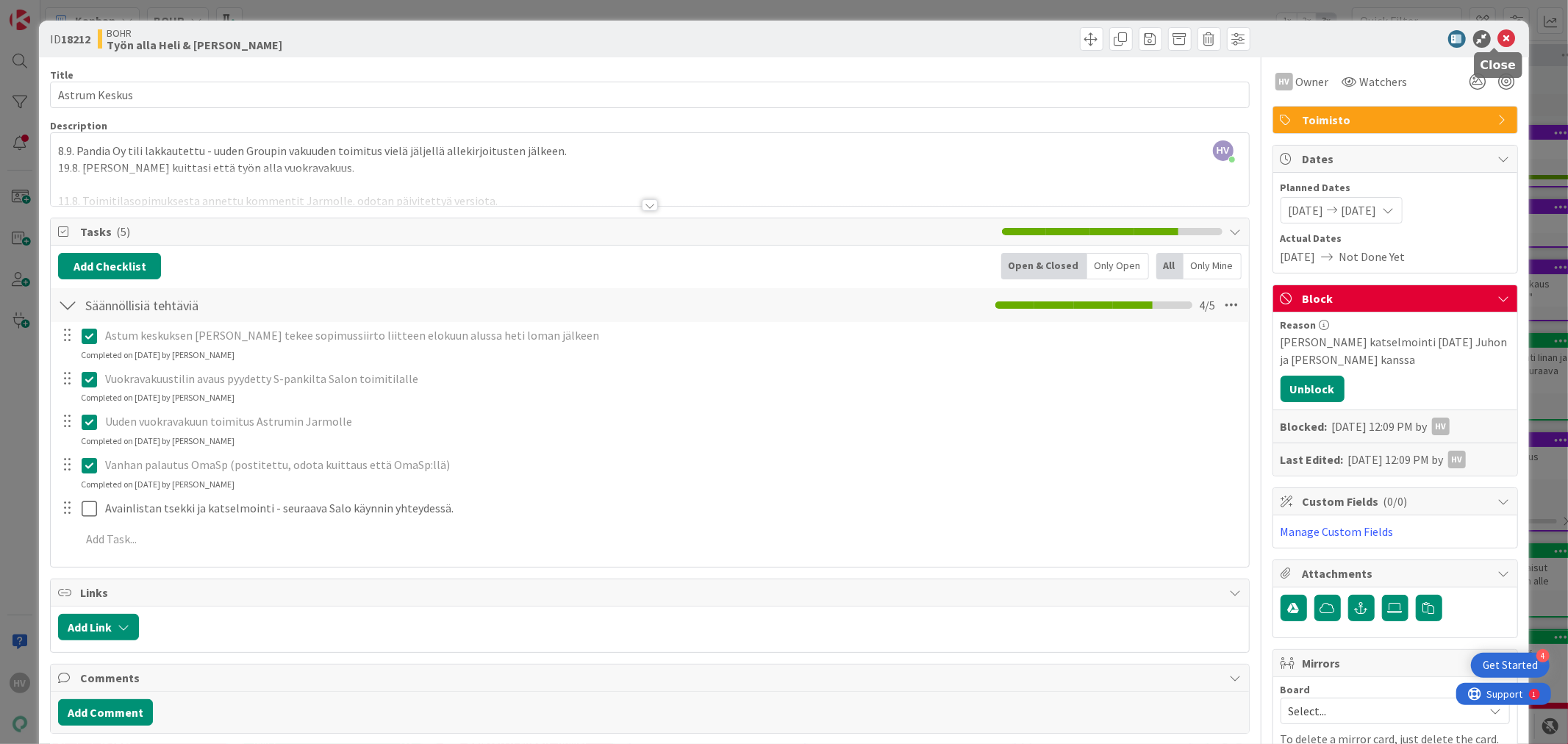
click at [1344, 44] on icon at bounding box center [1506, 39] width 18 height 18
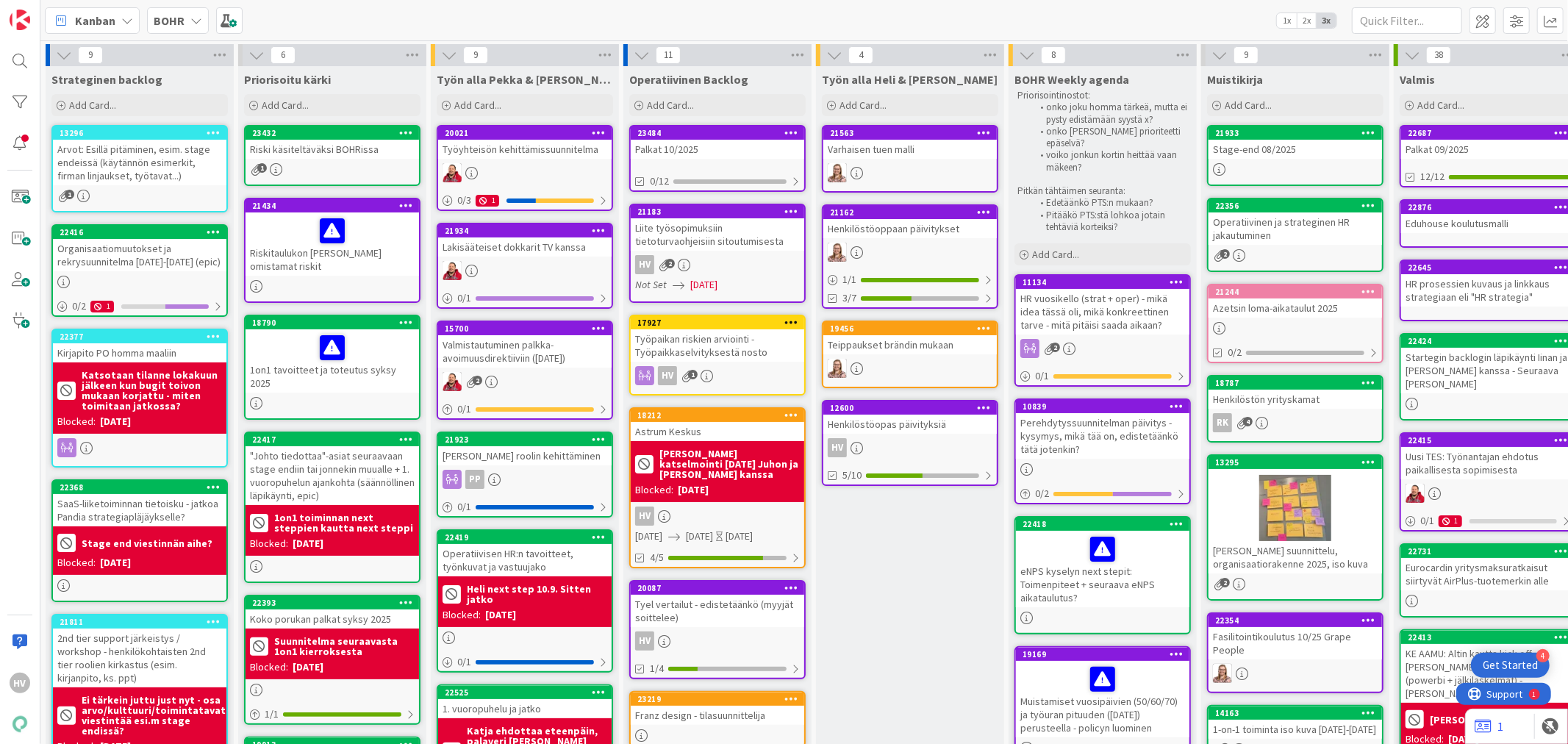
click at [173, 22] on b "BOHR" at bounding box center [169, 20] width 31 height 14
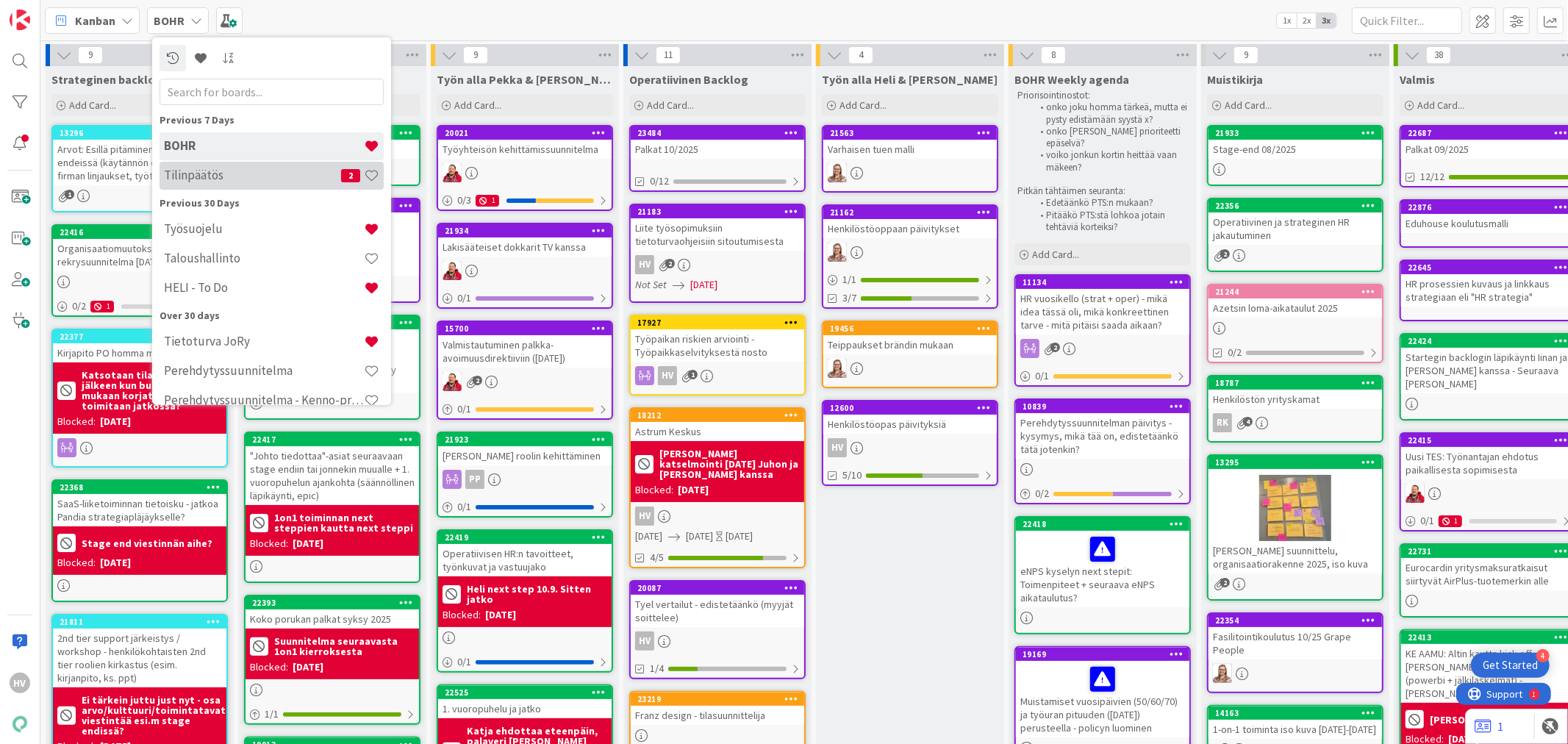
click at [214, 179] on h4 "Tilinpäätös" at bounding box center [252, 175] width 177 height 14
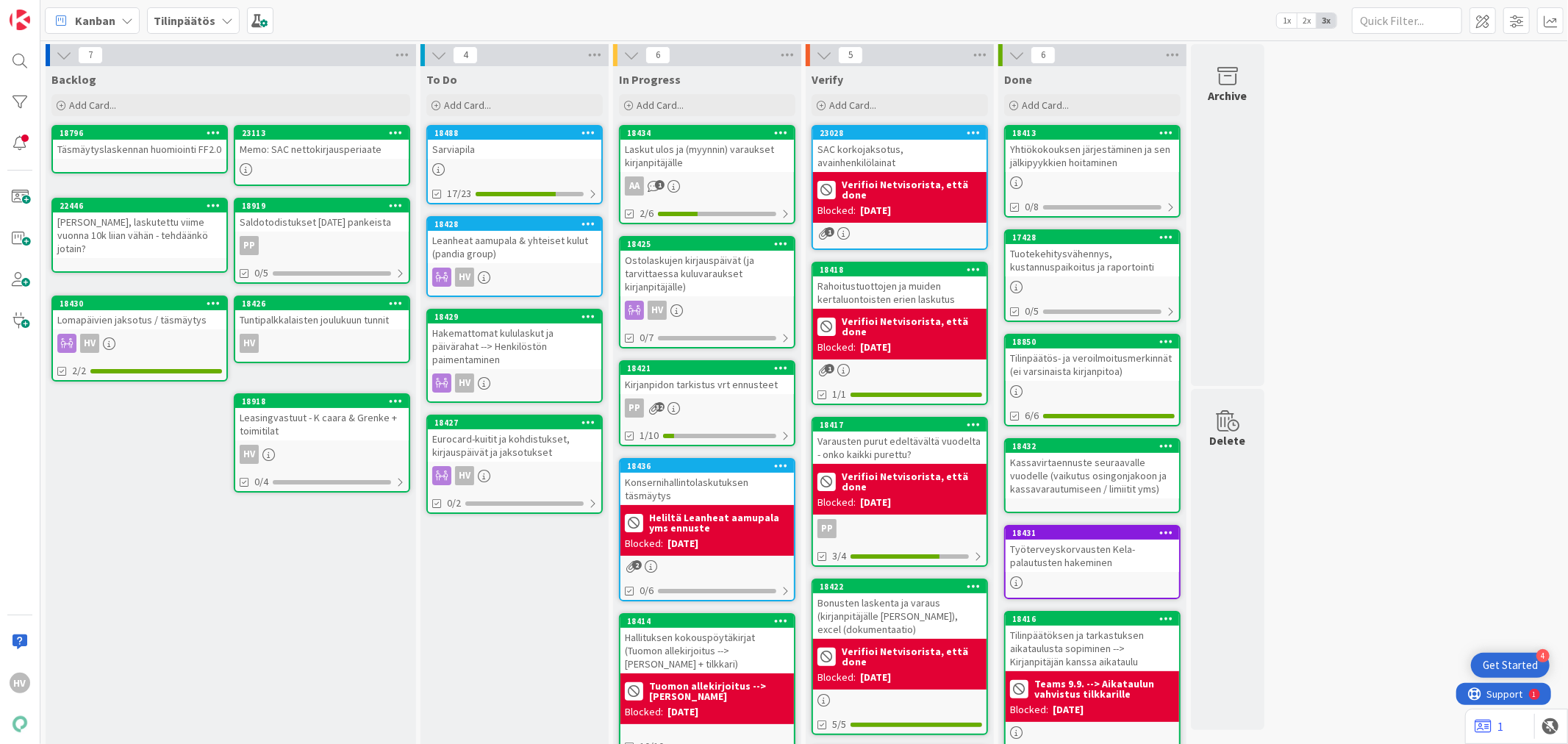
click at [510, 231] on div "Leanheat aamupala & yhteiset kulut (pandia group)" at bounding box center [514, 247] width 173 height 32
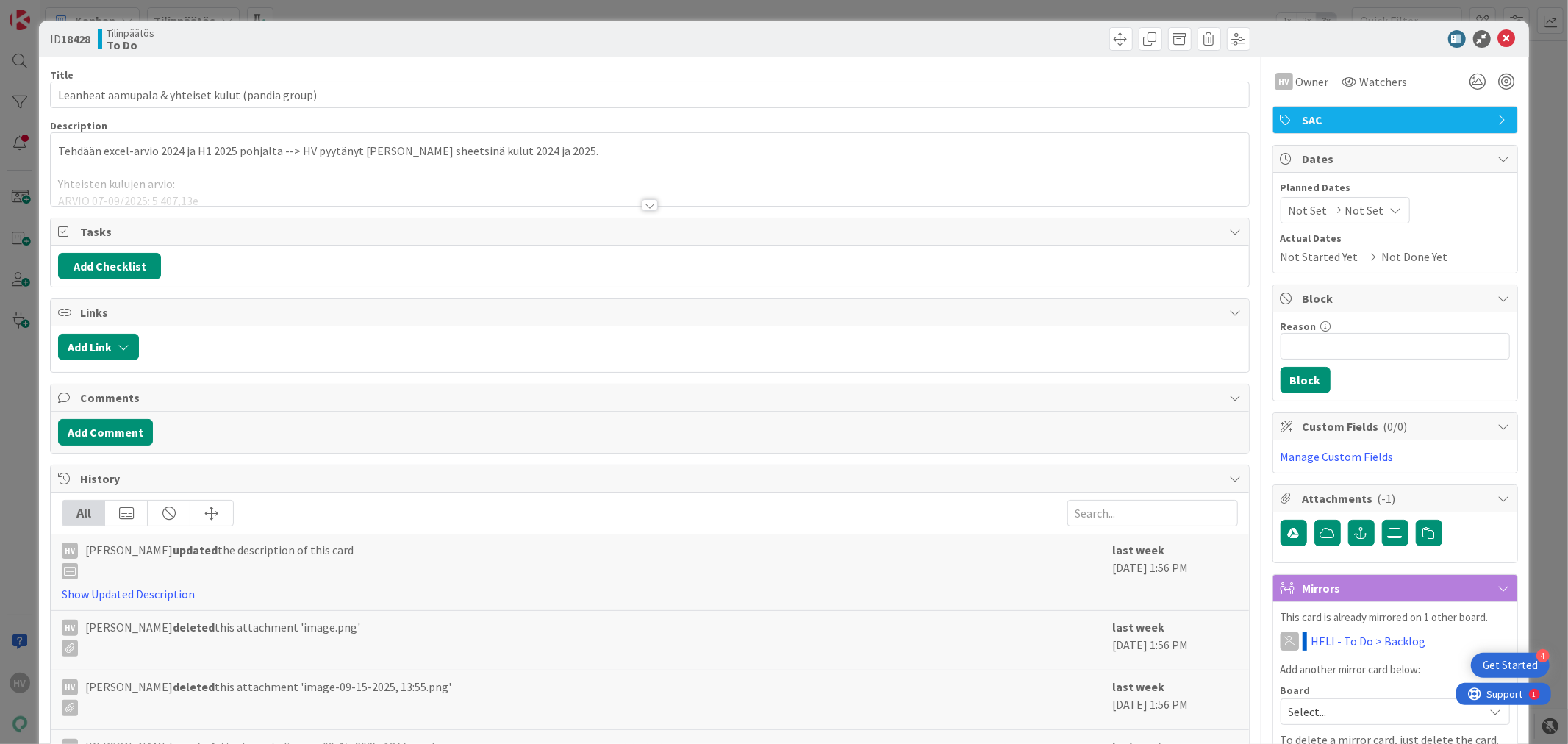
click at [641, 209] on div at bounding box center [649, 205] width 16 height 11
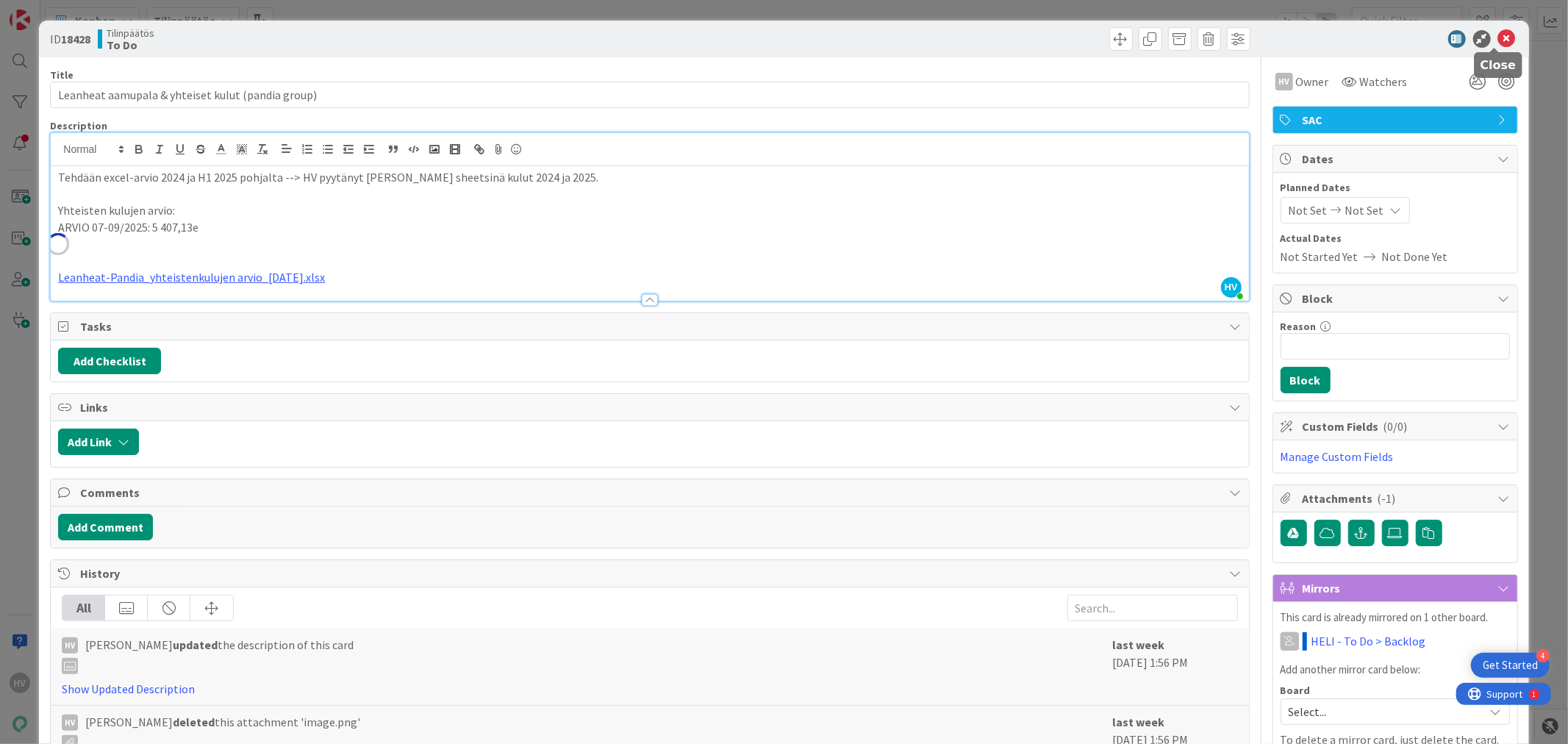
click at [1344, 37] on icon at bounding box center [1506, 39] width 18 height 18
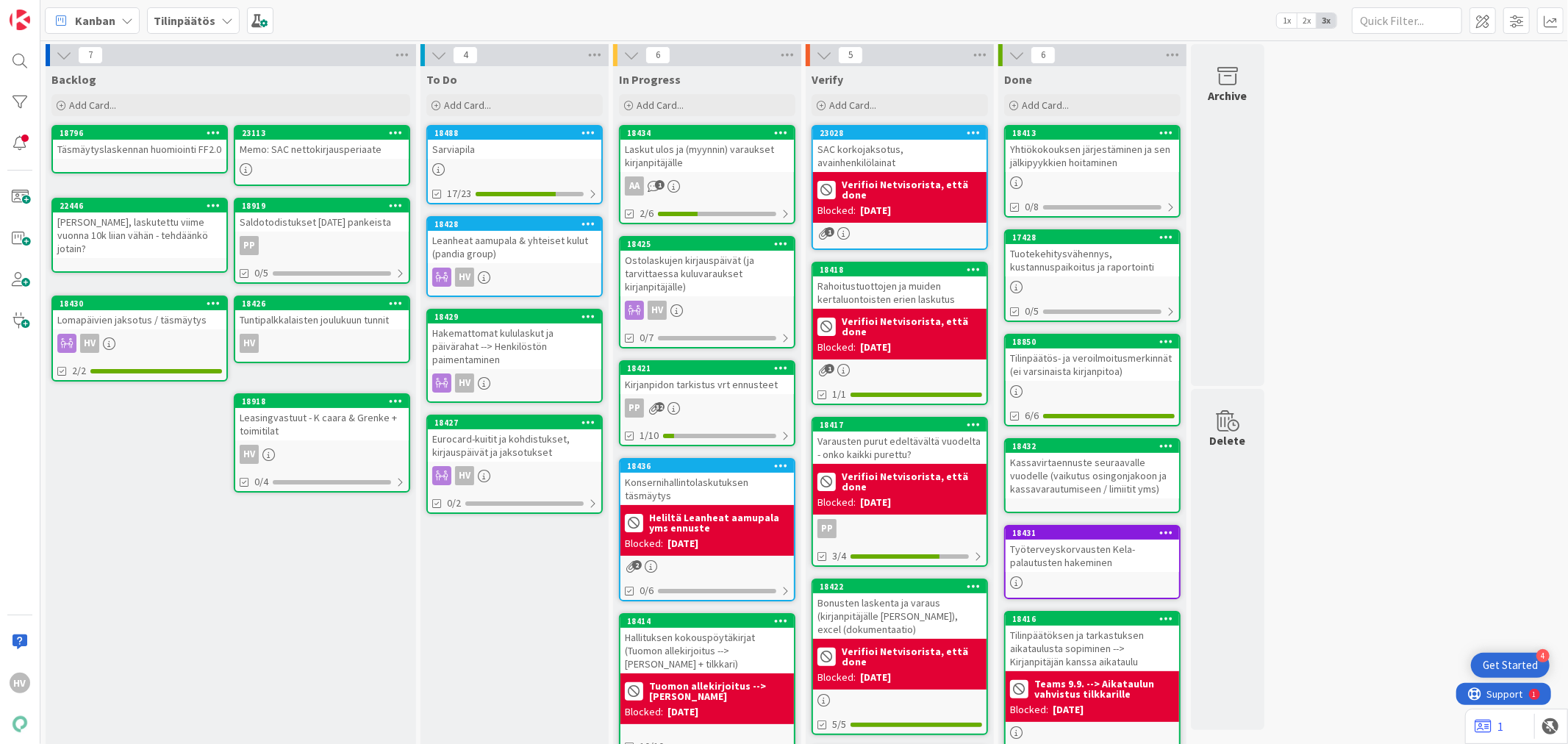
click at [516, 329] on div "Hakemattomat kululaskut ja päivärahat --> Henkilöstön paimentaminen" at bounding box center [514, 346] width 173 height 46
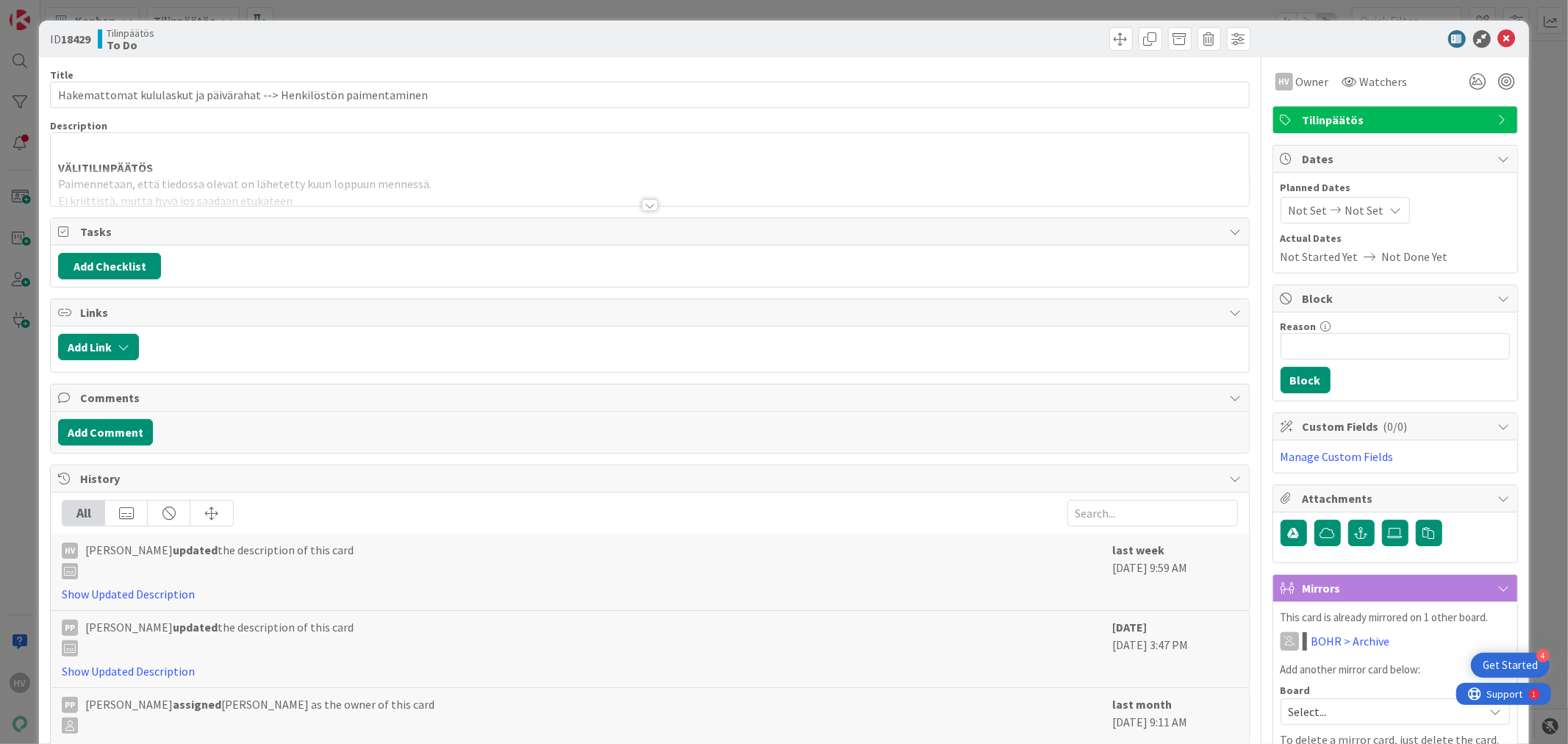
click at [644, 201] on div at bounding box center [649, 205] width 16 height 11
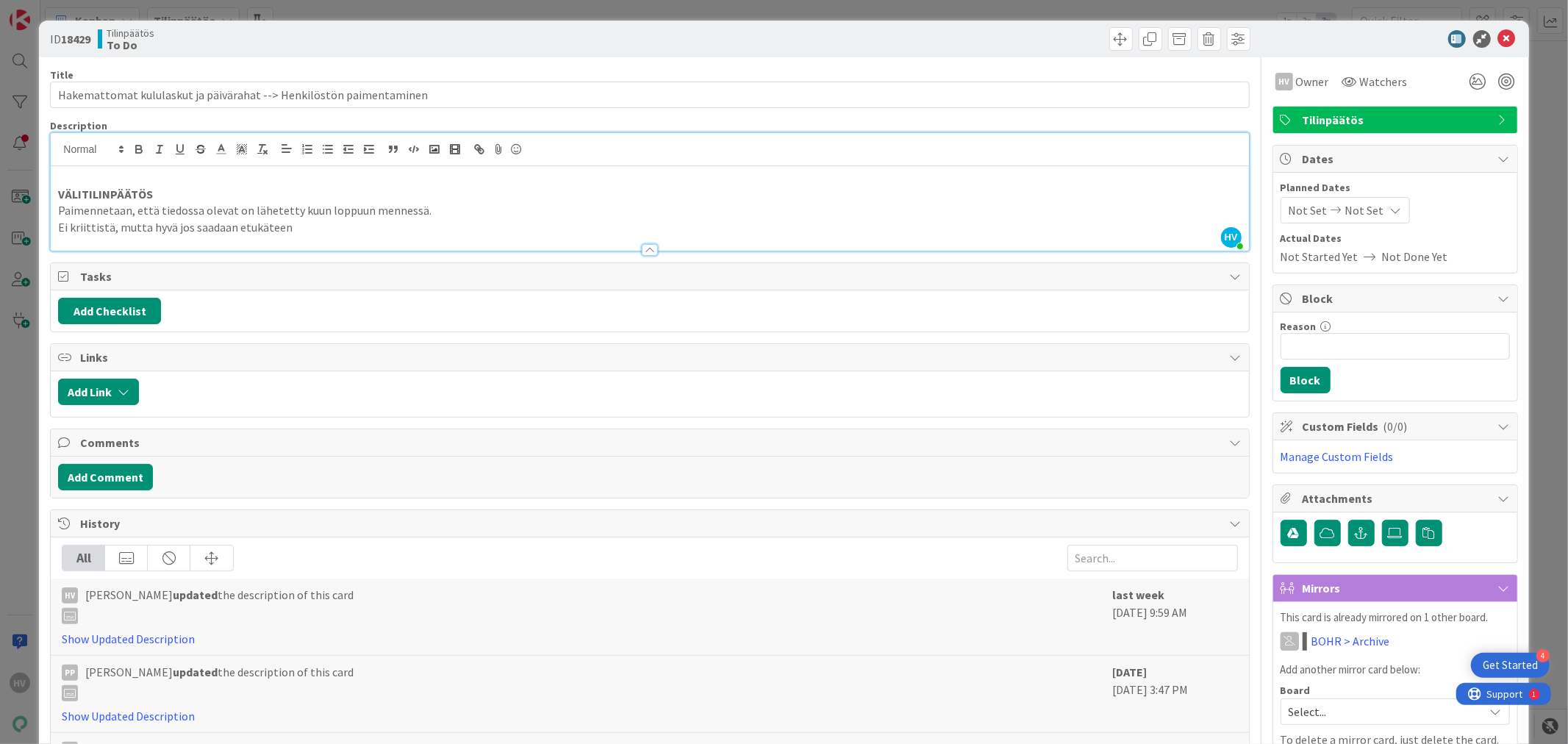
click at [320, 223] on p "Ei kriittistä, mutta hyvä jos saadaan etukäteen" at bounding box center [649, 227] width 1183 height 17
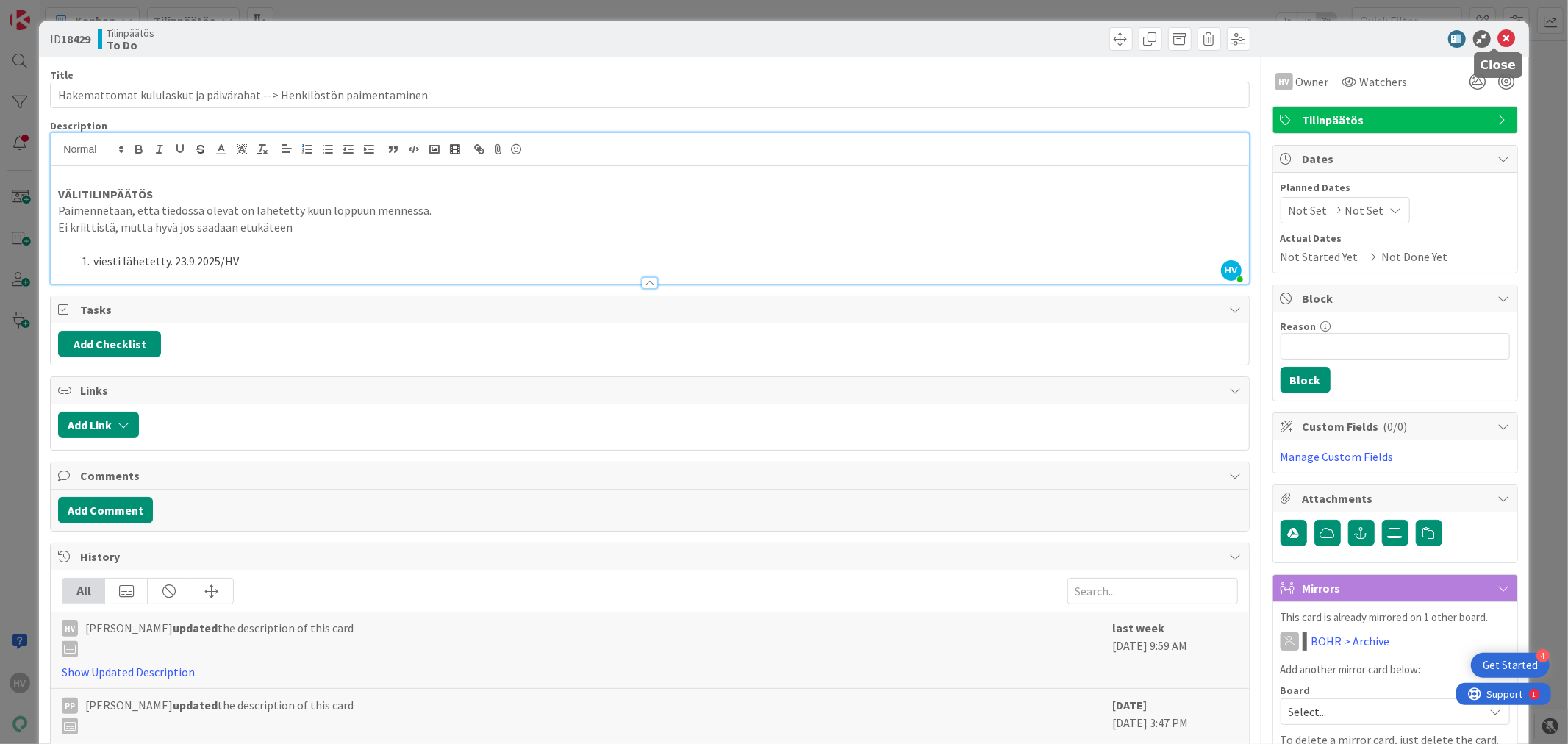
click at [1344, 35] on icon at bounding box center [1506, 39] width 18 height 18
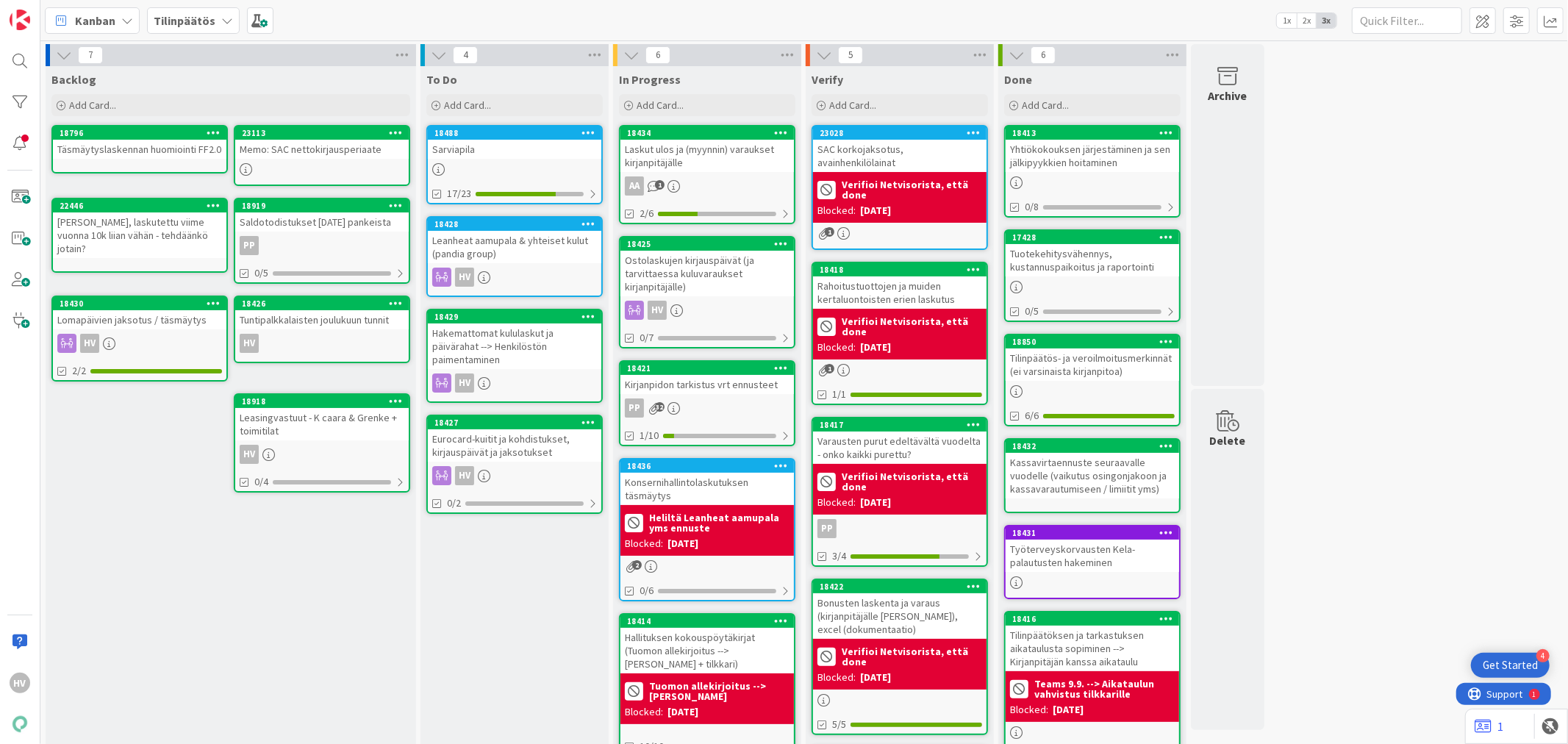
click at [508, 430] on div "Eurocard-kuitit ja kohdistukset, kirjauspäivät ja jaksotukset" at bounding box center [514, 446] width 173 height 32
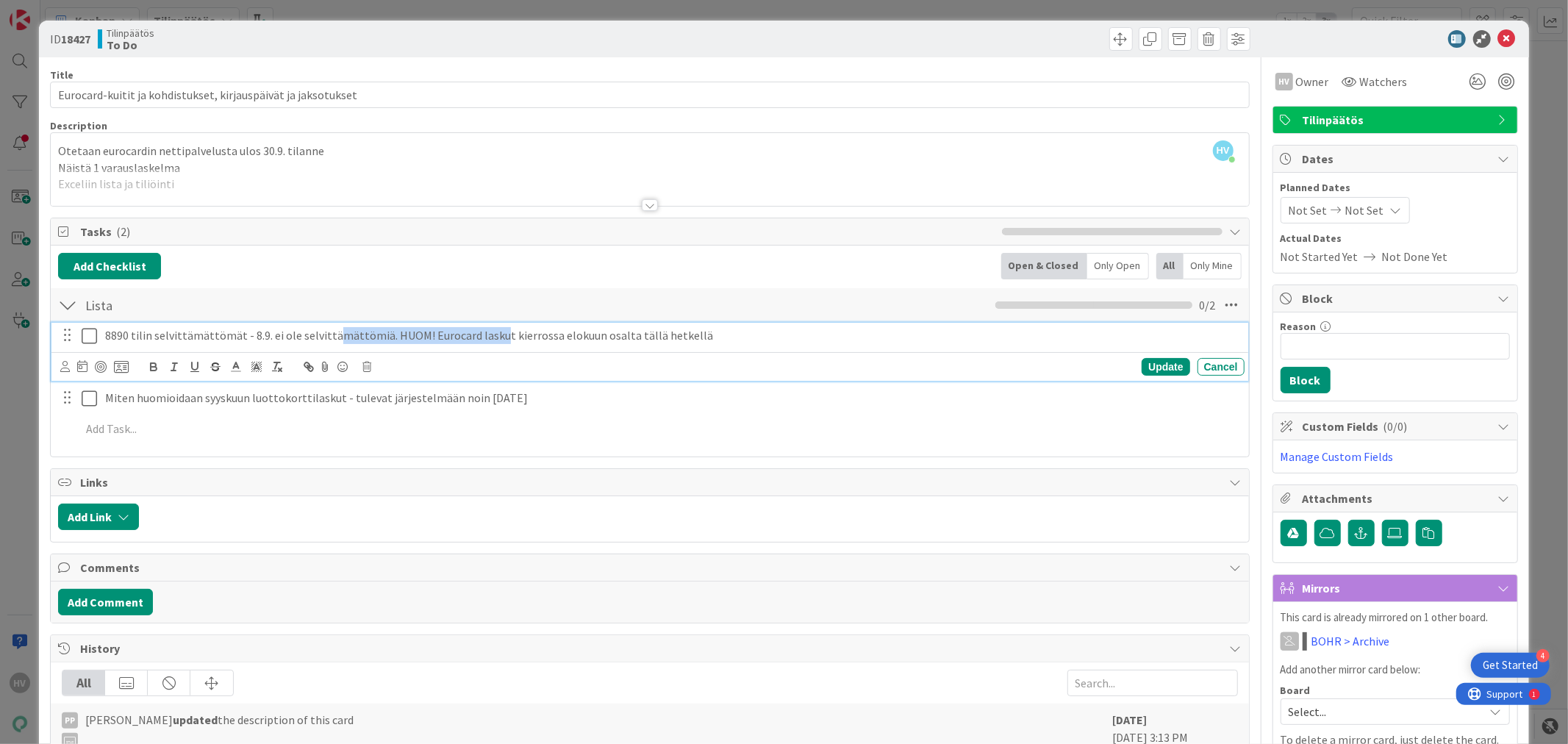
drag, startPoint x: 336, startPoint y: 338, endPoint x: 493, endPoint y: 340, distance: 157.0
click at [493, 340] on p "8890 tilin selvittämättömät - 8.9. ei ole selvittämättömiä. HUOM! Eurocard lask…" at bounding box center [672, 336] width 1133 height 17
click at [669, 335] on p "8890 tilin selvittämättömät - 8.9. ei ole selvittämättömiä. HUOM! Eurocard lask…" at bounding box center [672, 336] width 1133 height 17
click at [744, 336] on p "8890 tilin selvittämättömät - 8.9. ei ole selvittämättömiä. HUOM! Eurocard lask…" at bounding box center [672, 336] width 1133 height 17
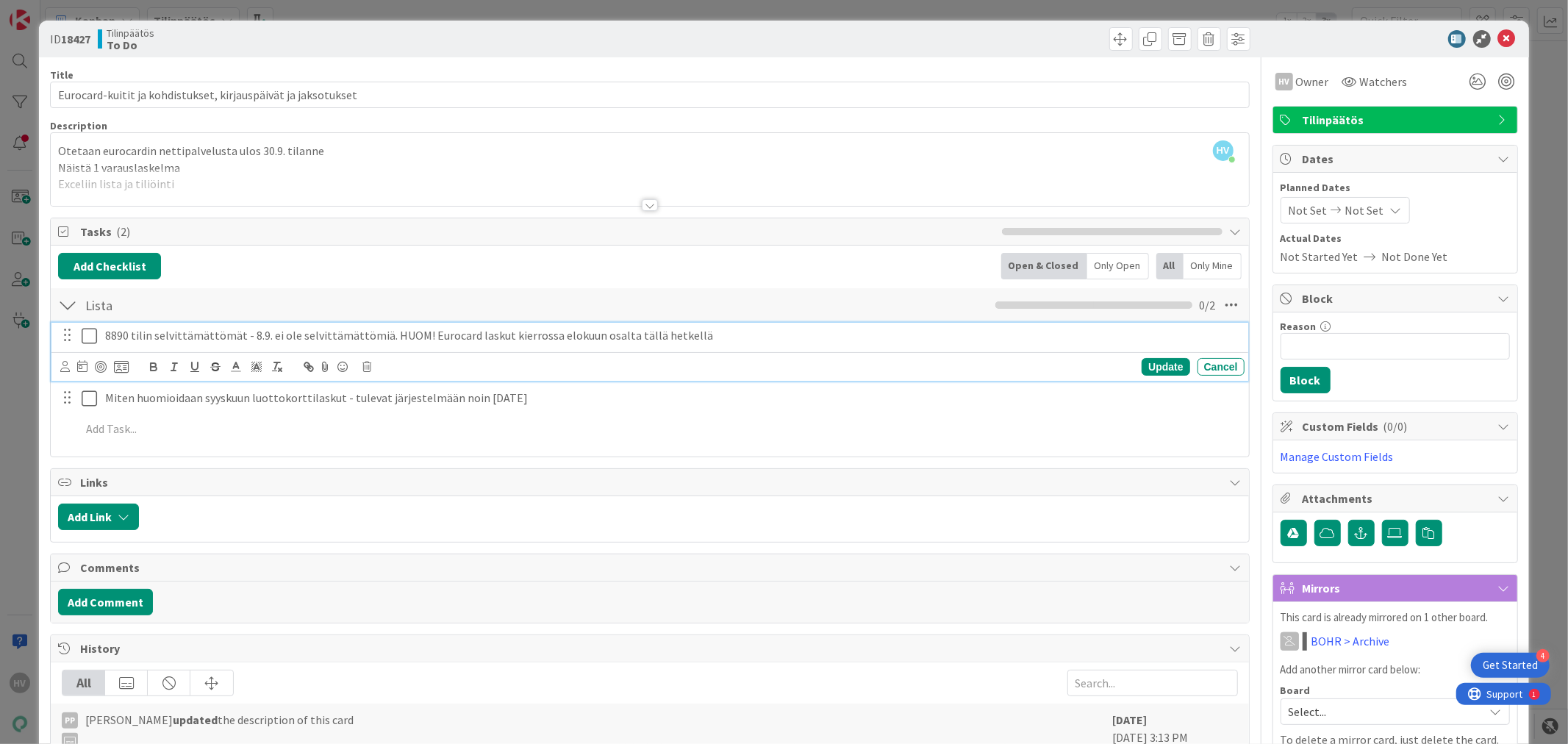
click at [89, 336] on icon at bounding box center [89, 336] width 15 height 18
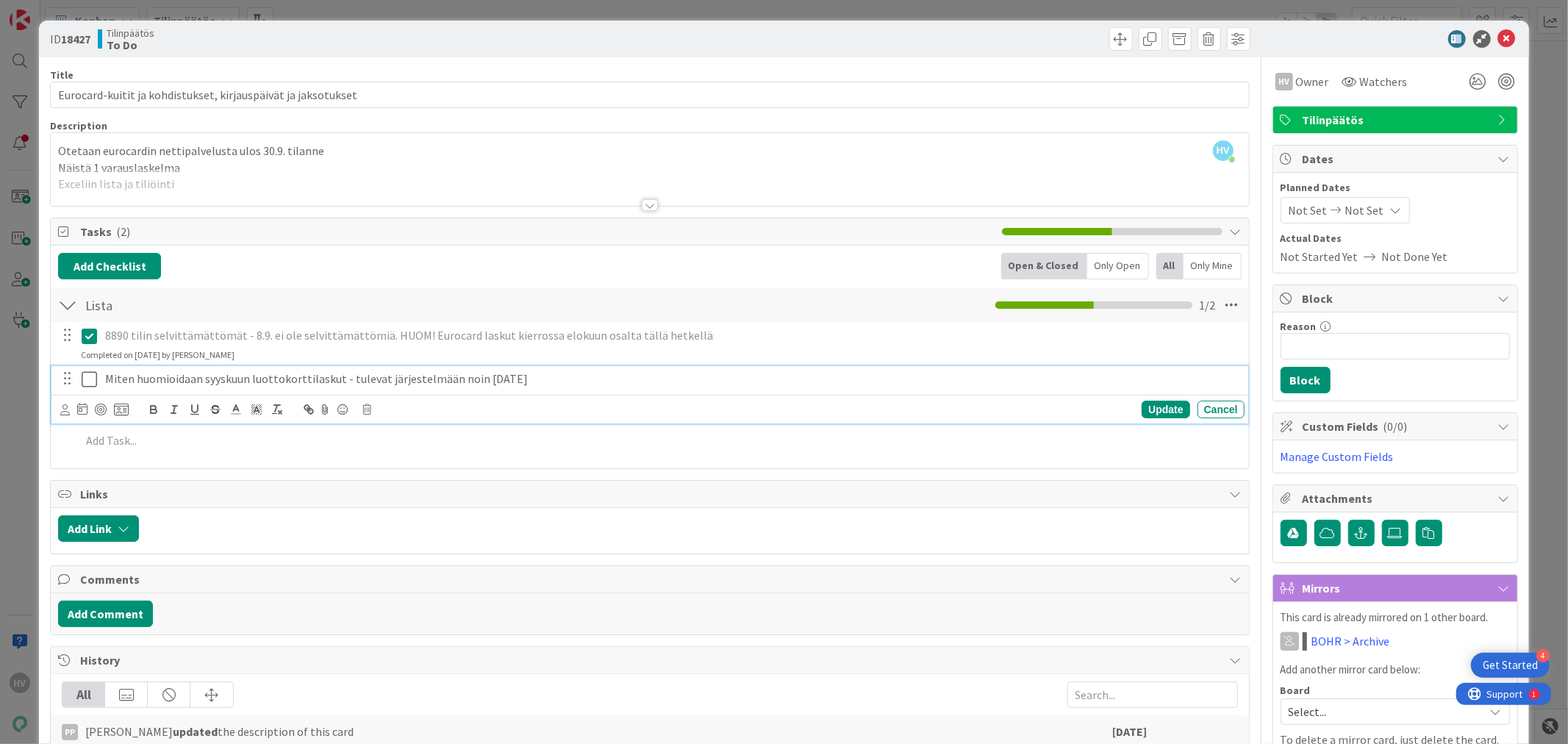
click at [526, 388] on div "Miten huomioidaan syyskuun luottokorttilaskut - tulevat järjestelmään noin [DAT…" at bounding box center [671, 379] width 1145 height 26
click at [1151, 415] on div "Update" at bounding box center [1165, 409] width 48 height 18
